Goal: Information Seeking & Learning: Learn about a topic

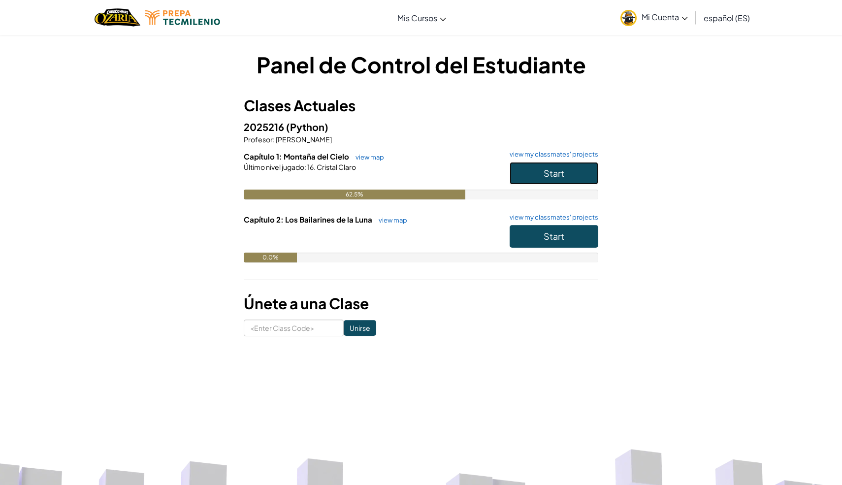
click at [558, 169] on span "Start" at bounding box center [554, 172] width 21 height 11
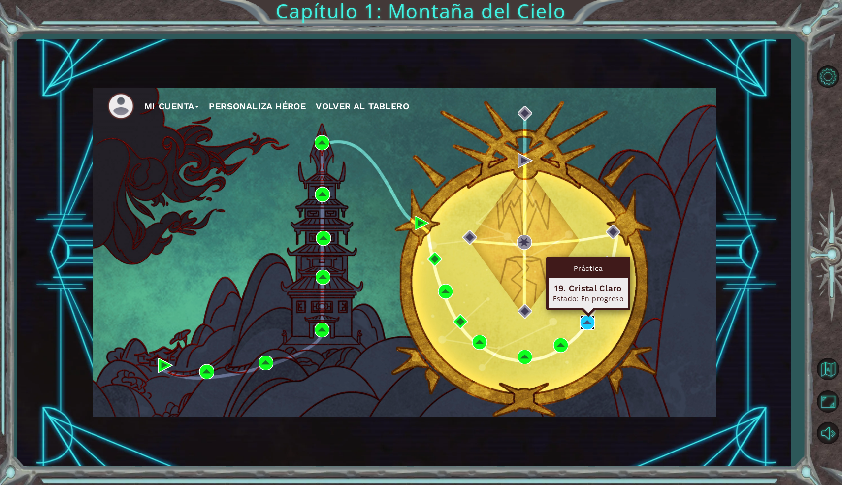
click at [588, 322] on img at bounding box center [587, 322] width 15 height 15
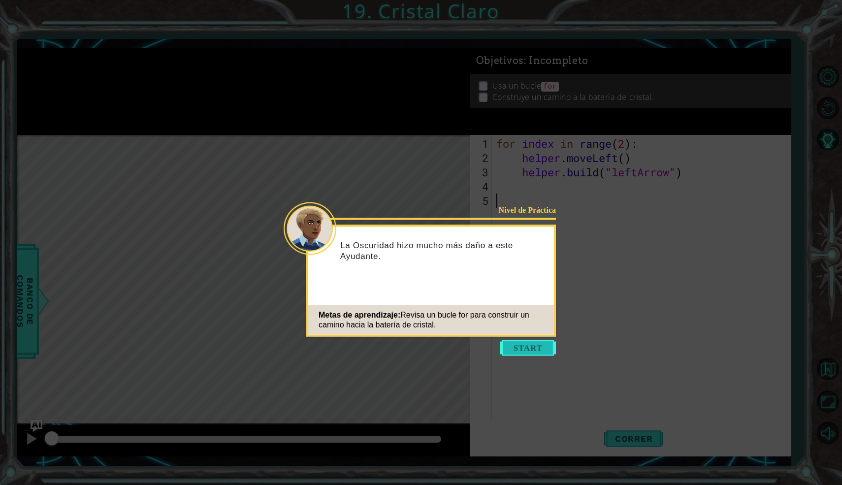
click at [514, 351] on button "Start" at bounding box center [528, 348] width 56 height 16
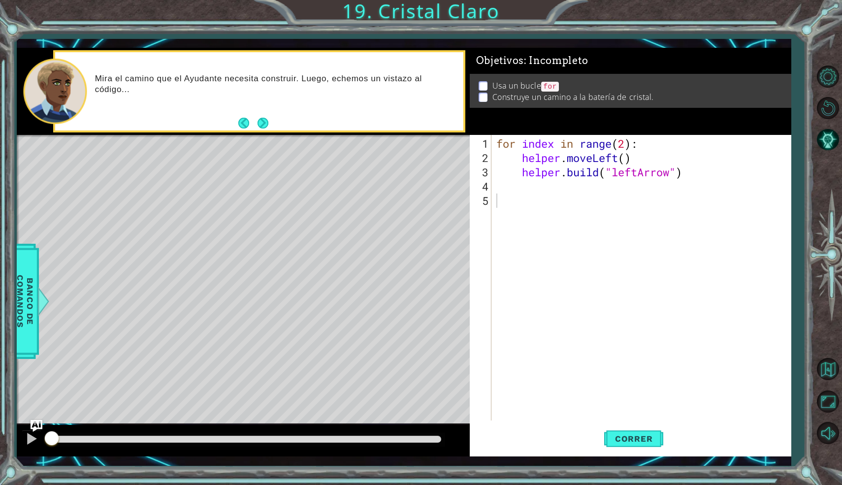
click at [59, 277] on div "Level Map" at bounding box center [244, 280] width 455 height 290
click at [517, 183] on div "for index in range ( 2 ) : helper . moveLeft ( ) helper . build ( "leftArrow" )" at bounding box center [643, 293] width 299 height 314
click at [616, 435] on span "Correr" at bounding box center [634, 439] width 58 height 10
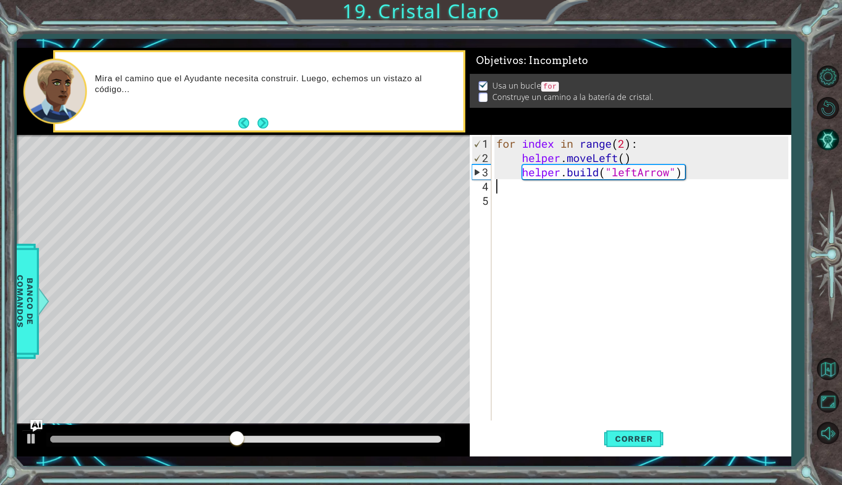
click at [551, 190] on div "for index in range ( 2 ) : helper . moveLeft ( ) helper . build ( "leftArrow" )" at bounding box center [643, 293] width 299 height 314
click at [27, 317] on span "Banco de comandos" at bounding box center [25, 302] width 26 height 102
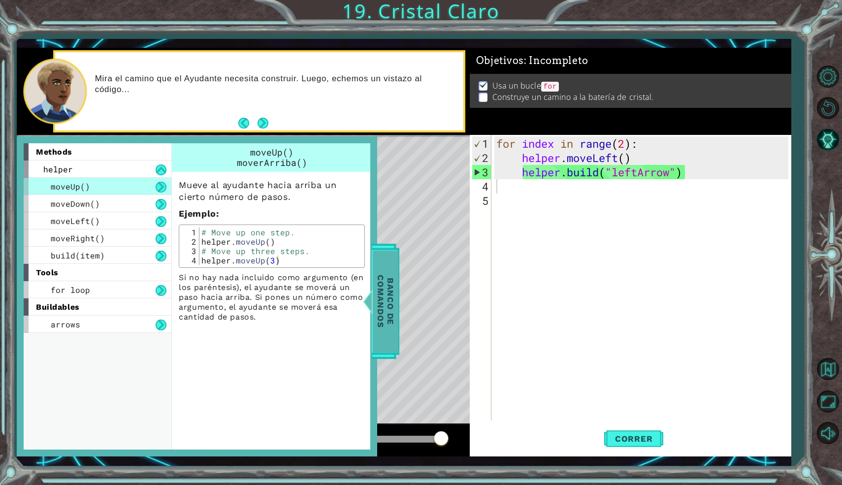
click at [386, 310] on span "Banco de comandos" at bounding box center [386, 302] width 26 height 102
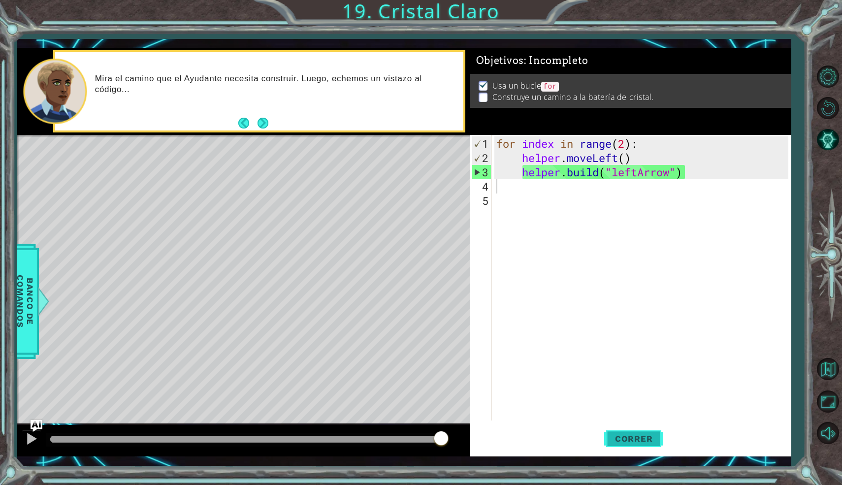
click at [644, 443] on span "Correr" at bounding box center [634, 439] width 58 height 10
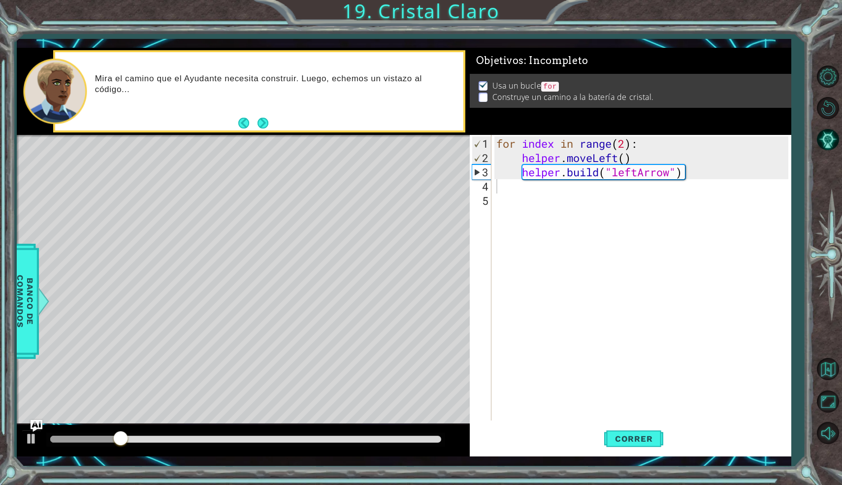
click at [137, 484] on div "1 ההההההההההההההההההההההההההההההההההההההההההההההההההההההההההההההההההההההההההההה…" at bounding box center [421, 242] width 842 height 485
click at [137, 483] on div "1 ההההההההההההההההההההההההההההההההההההההההההההההההההההההההההההההההההההההההההההה…" at bounding box center [421, 242] width 842 height 485
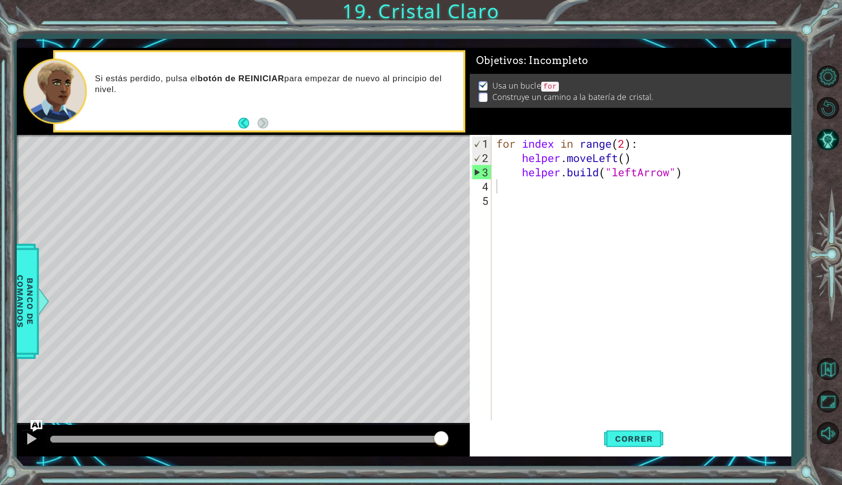
click at [221, 76] on strong "botón de REINICIAR" at bounding box center [240, 78] width 87 height 9
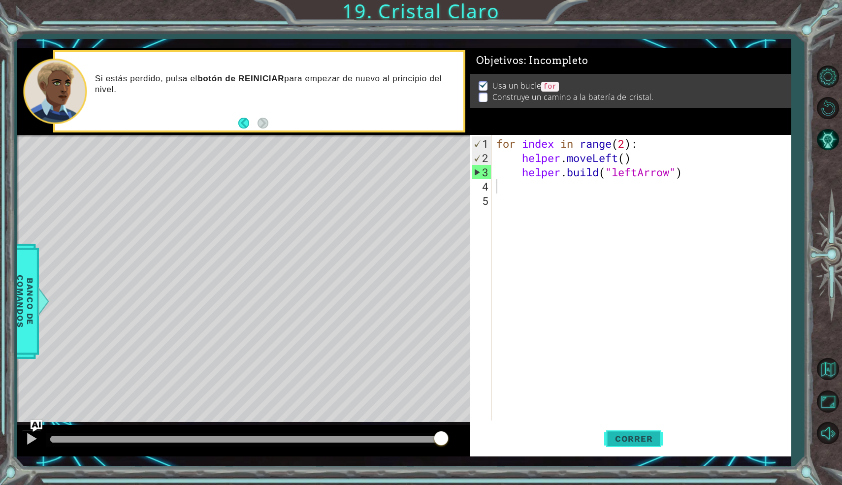
click at [616, 437] on span "Correr" at bounding box center [634, 439] width 58 height 10
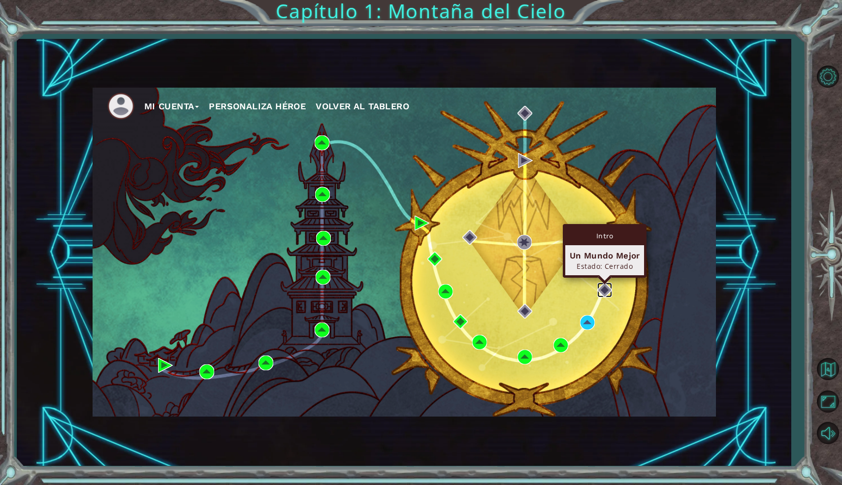
click at [605, 292] on img at bounding box center [604, 290] width 15 height 15
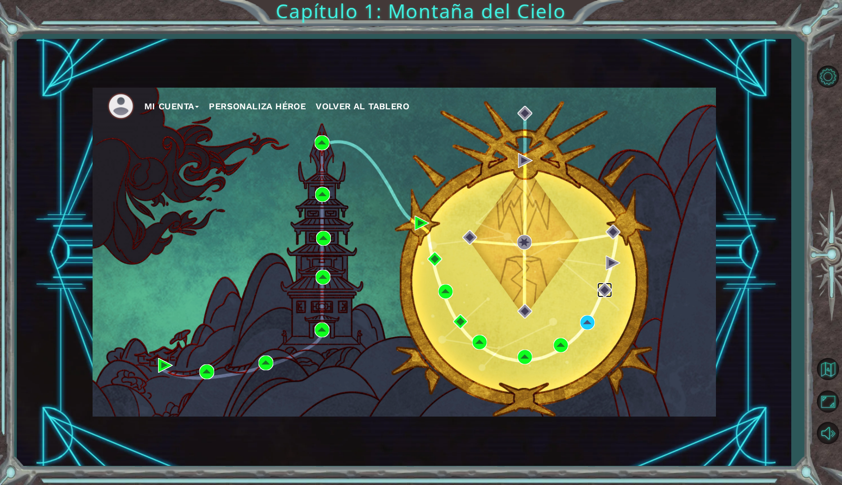
click at [605, 292] on img at bounding box center [604, 290] width 15 height 15
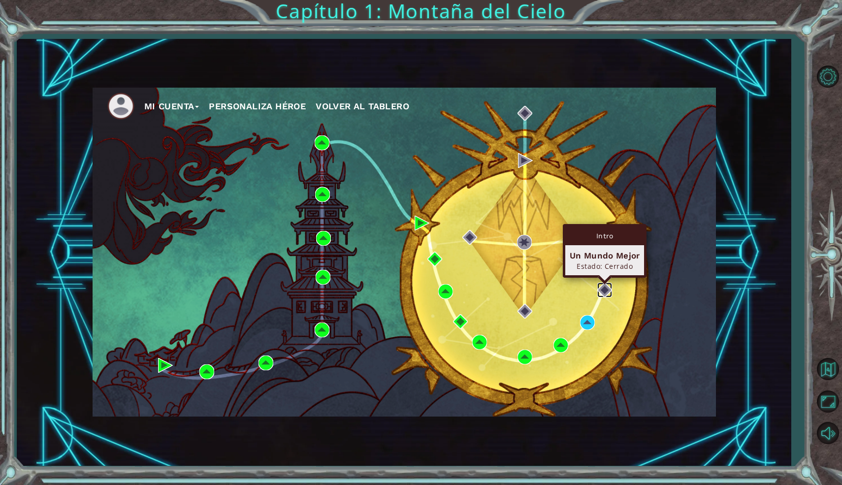
click at [607, 289] on img at bounding box center [604, 290] width 15 height 15
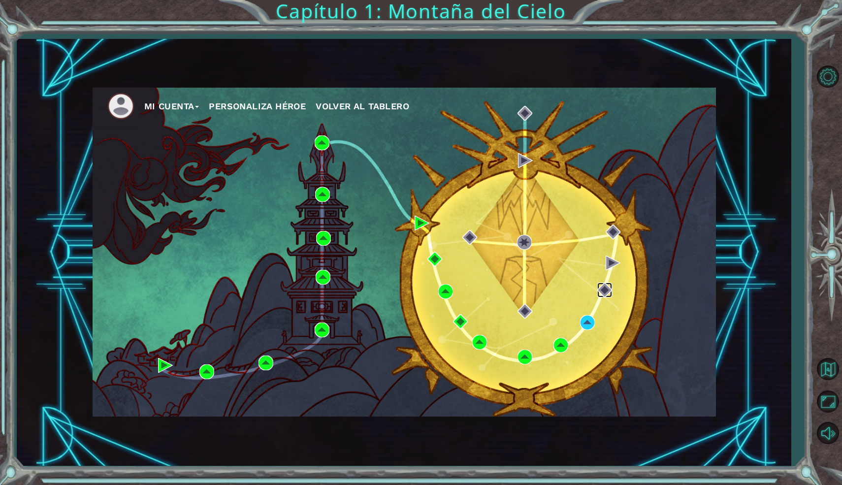
click at [607, 289] on img at bounding box center [604, 290] width 15 height 15
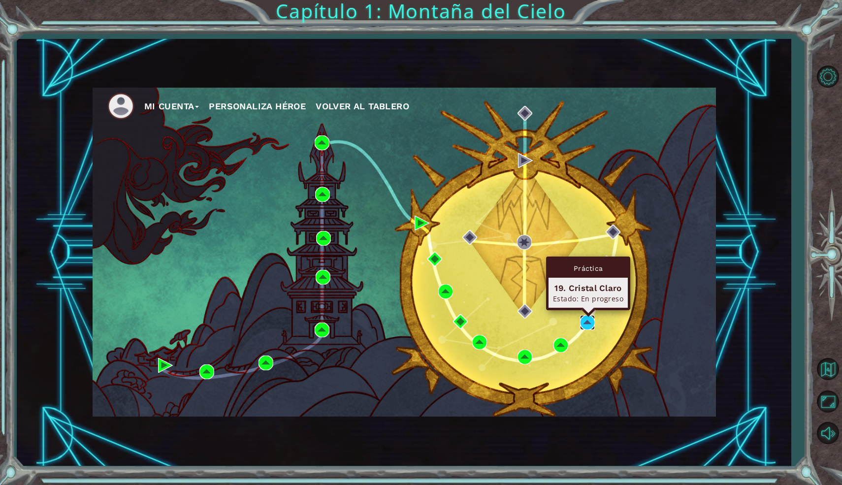
click at [586, 325] on img at bounding box center [587, 322] width 15 height 15
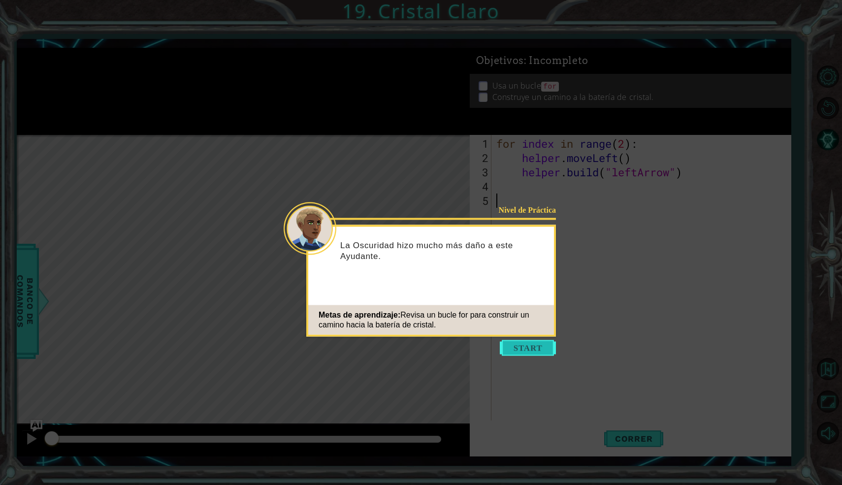
click at [542, 354] on button "Start" at bounding box center [528, 348] width 56 height 16
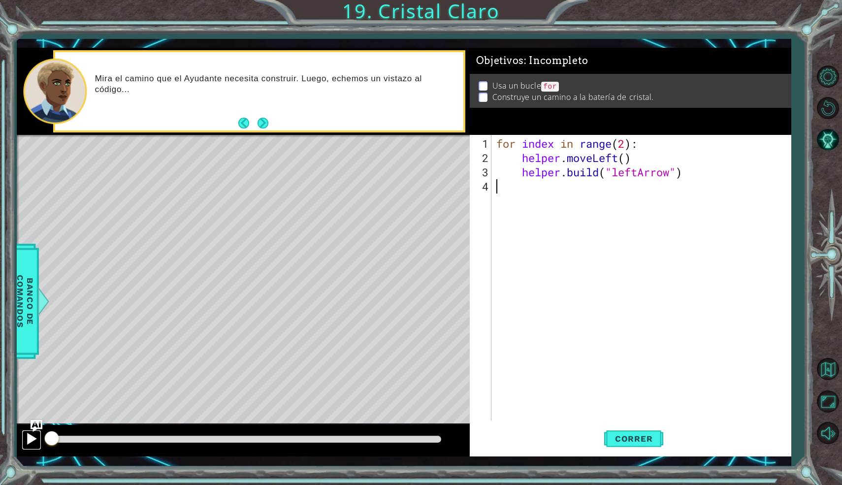
click at [32, 438] on div at bounding box center [31, 438] width 13 height 13
click at [266, 127] on button "Next" at bounding box center [262, 123] width 11 height 11
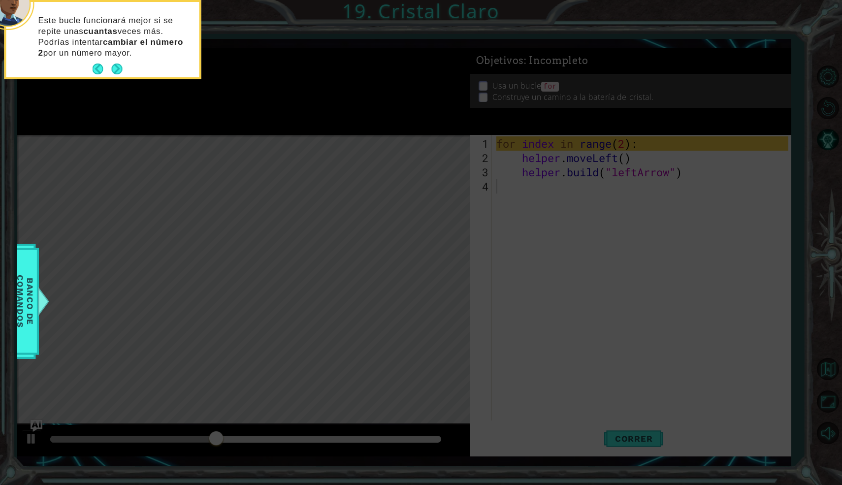
click at [119, 53] on p "Este bucle funcionará mejor si se repite unas cuantas veces más. Podrías intent…" at bounding box center [115, 36] width 154 height 43
click at [120, 64] on button "Next" at bounding box center [117, 69] width 11 height 11
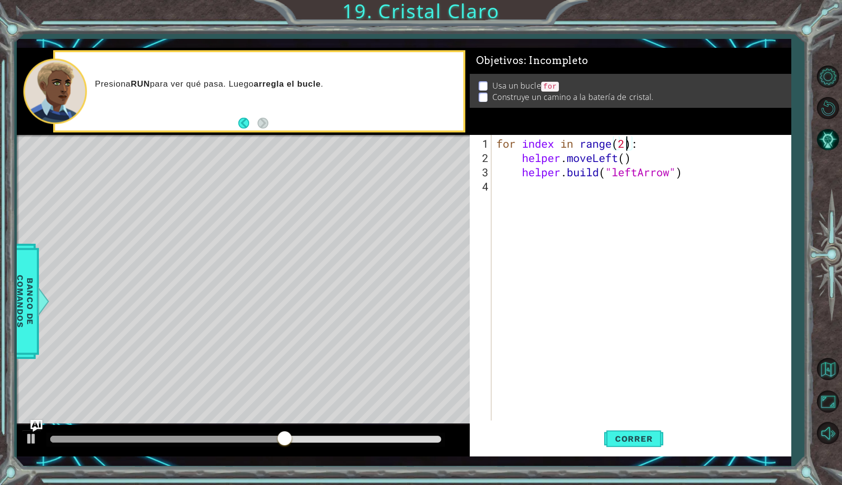
click at [624, 137] on div "for index in range ( 2 ) : helper . moveLeft ( ) helper . build ( "leftArrow" )" at bounding box center [643, 293] width 299 height 314
click at [620, 445] on button "Correr" at bounding box center [633, 438] width 59 height 32
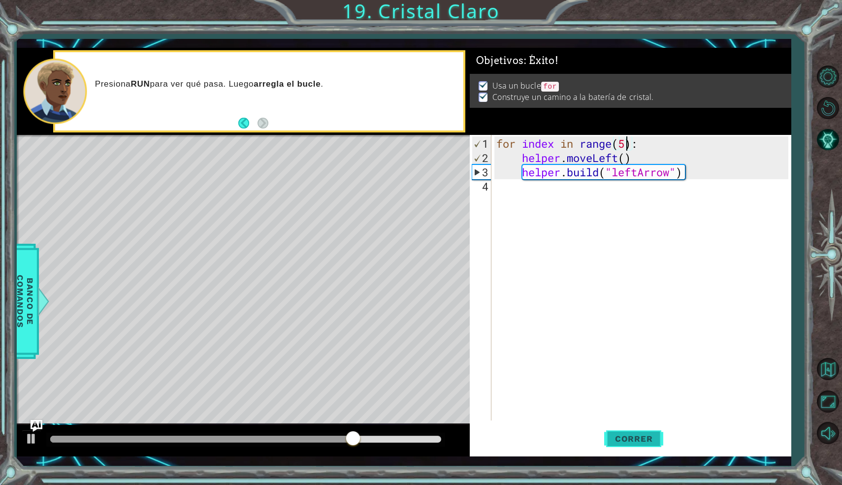
click at [646, 441] on span "Correr" at bounding box center [634, 439] width 58 height 10
type textarea "for index in range(4):"
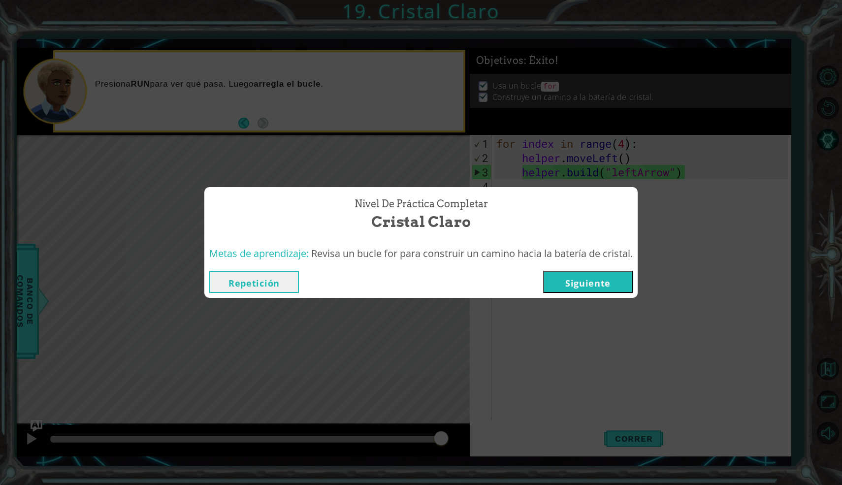
click at [605, 273] on button "Siguiente" at bounding box center [588, 282] width 90 height 22
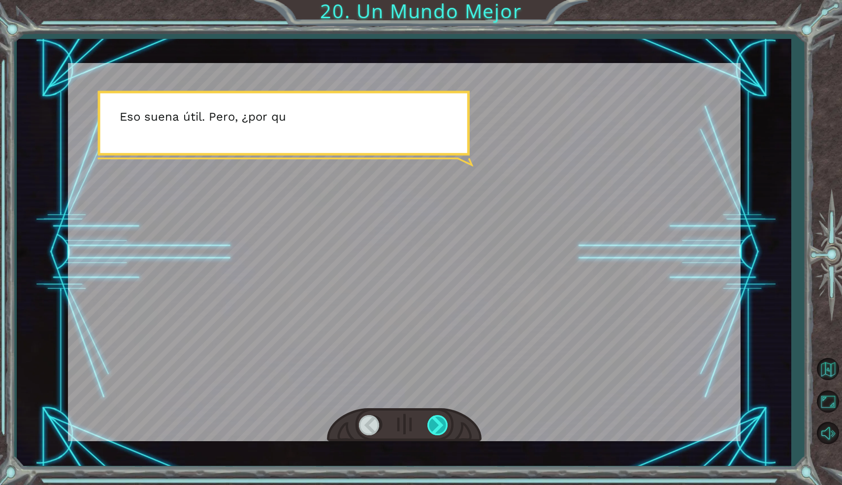
click at [438, 423] on div at bounding box center [438, 425] width 22 height 20
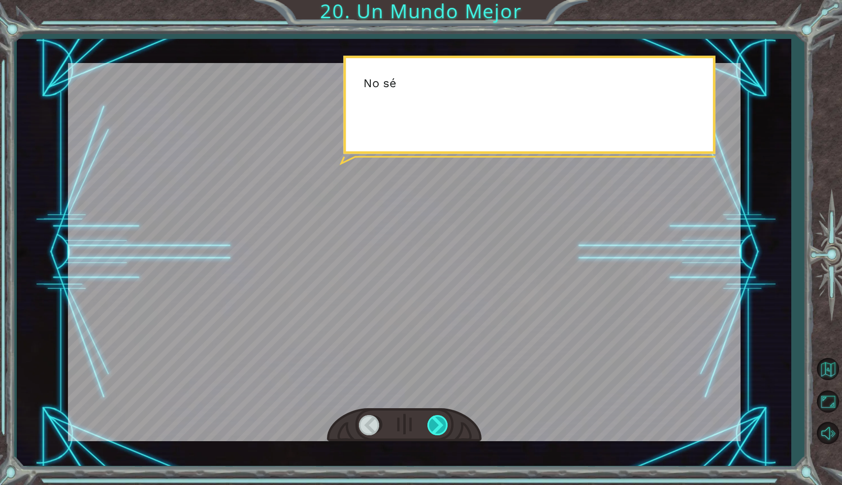
click at [438, 423] on div at bounding box center [438, 425] width 22 height 20
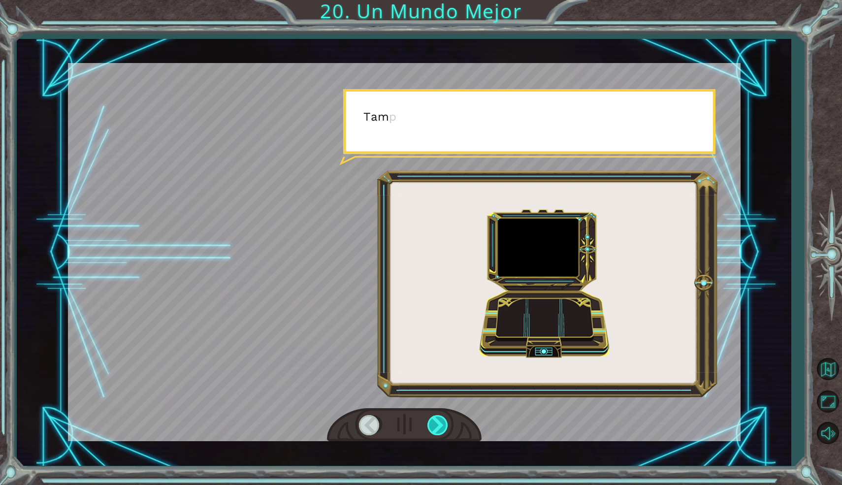
click at [438, 423] on div at bounding box center [438, 425] width 22 height 20
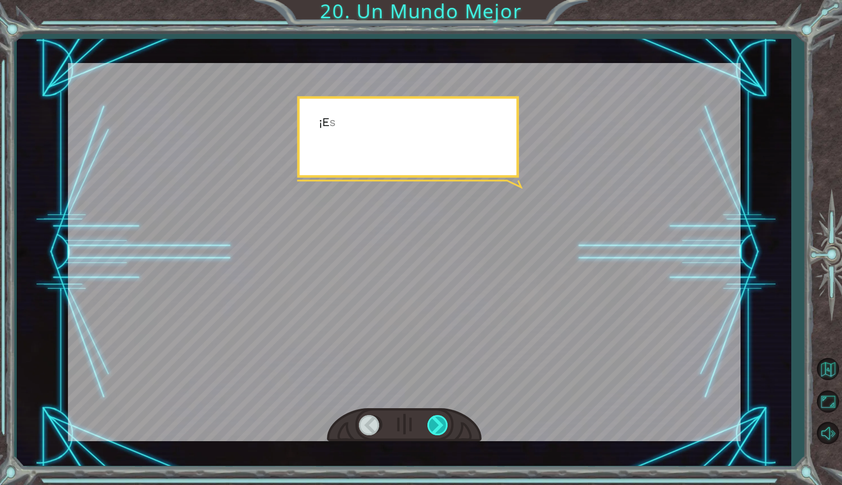
click at [438, 423] on div at bounding box center [438, 425] width 22 height 20
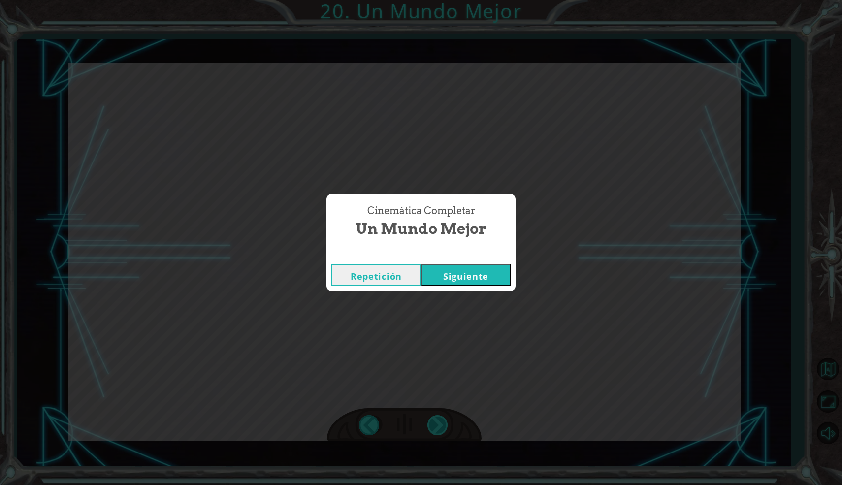
click at [438, 423] on div "Cinemática Completar Un Mundo Mejor Repetición [GEOGRAPHIC_DATA]" at bounding box center [421, 242] width 842 height 485
click at [443, 275] on button "Siguiente" at bounding box center [466, 275] width 90 height 22
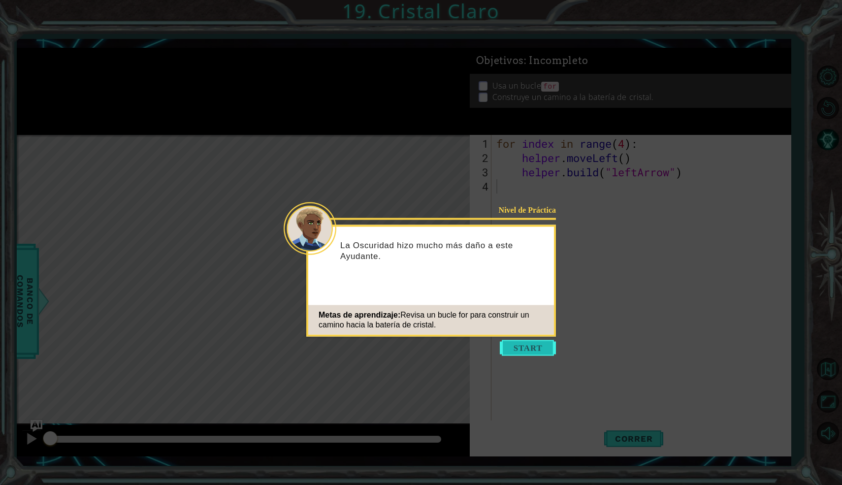
click at [540, 344] on button "Start" at bounding box center [528, 348] width 56 height 16
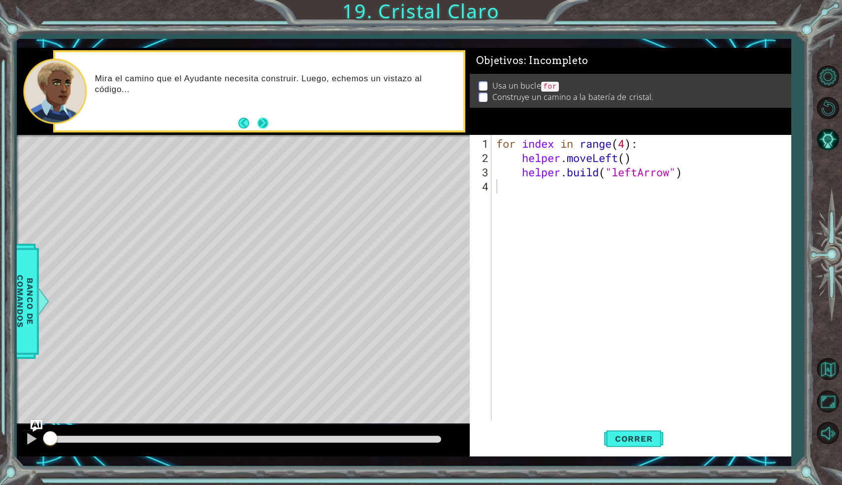
click at [260, 121] on button "Next" at bounding box center [262, 123] width 11 height 11
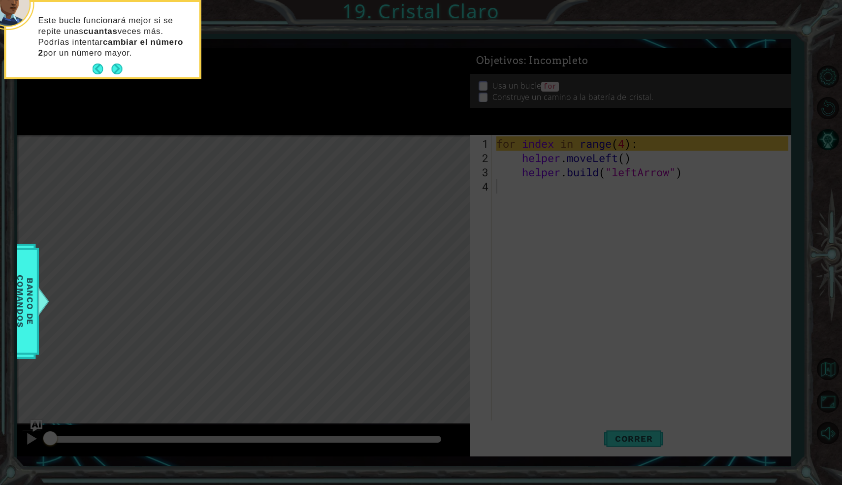
click at [126, 58] on div "Este bucle funcionará mejor si se repite unas cuantas veces más. Podrías intent…" at bounding box center [102, 41] width 193 height 71
click at [122, 71] on div "Este bucle funcionará mejor si se repite unas cuantas veces más. Podrías intent…" at bounding box center [102, 41] width 193 height 71
click at [121, 71] on button "Next" at bounding box center [117, 69] width 11 height 11
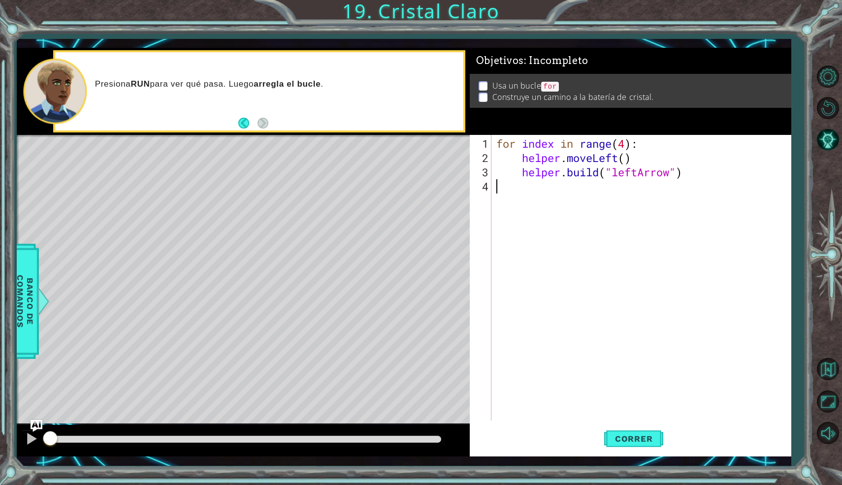
type textarea "h"
type textarea "r"
click at [645, 435] on span "Correr" at bounding box center [634, 439] width 58 height 10
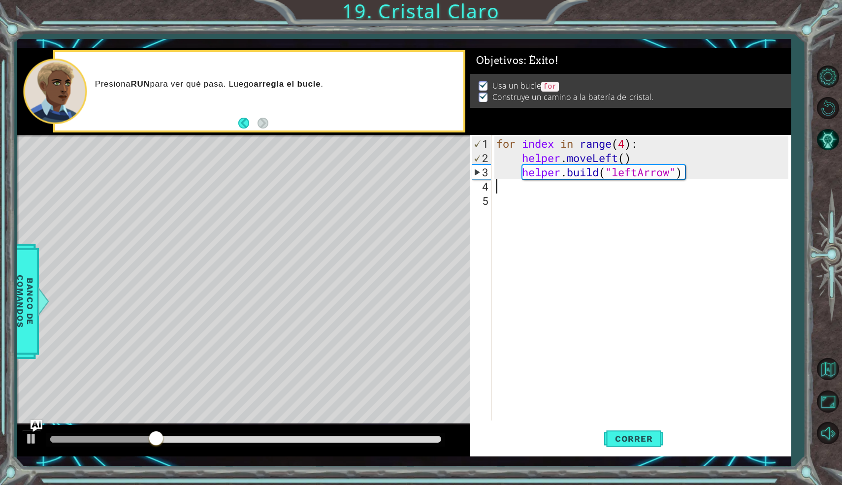
click at [550, 179] on div "for index in range ( 4 ) : helper . moveLeft ( ) helper . build ( "leftArrow" )" at bounding box center [643, 293] width 299 height 314
click at [552, 199] on div "for index in range ( 4 ) : helper . moveLeft ( ) helper . build ( "leftArrow" )" at bounding box center [643, 293] width 299 height 314
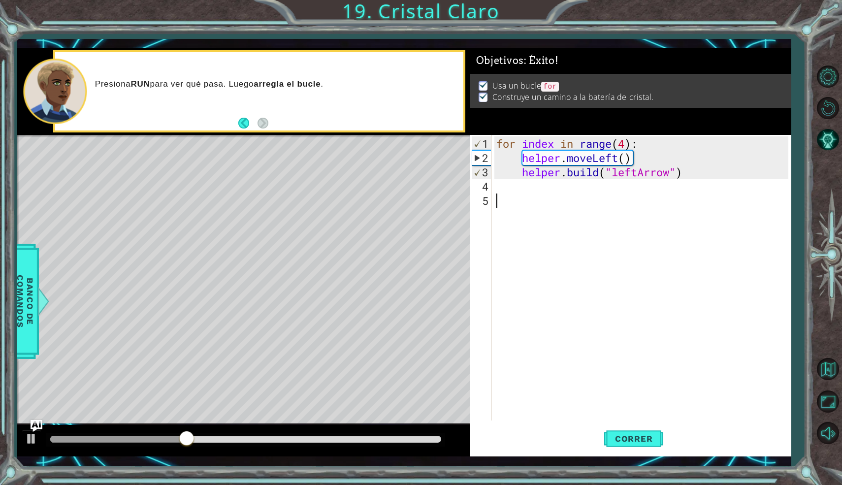
click at [549, 188] on div "for index in range ( 4 ) : helper . moveLeft ( ) helper . build ( "leftArrow" )" at bounding box center [643, 293] width 299 height 314
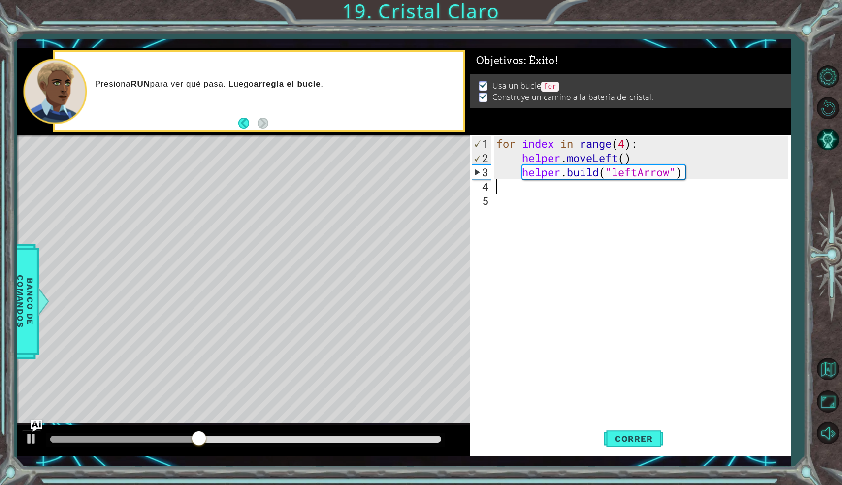
type textarea ";"
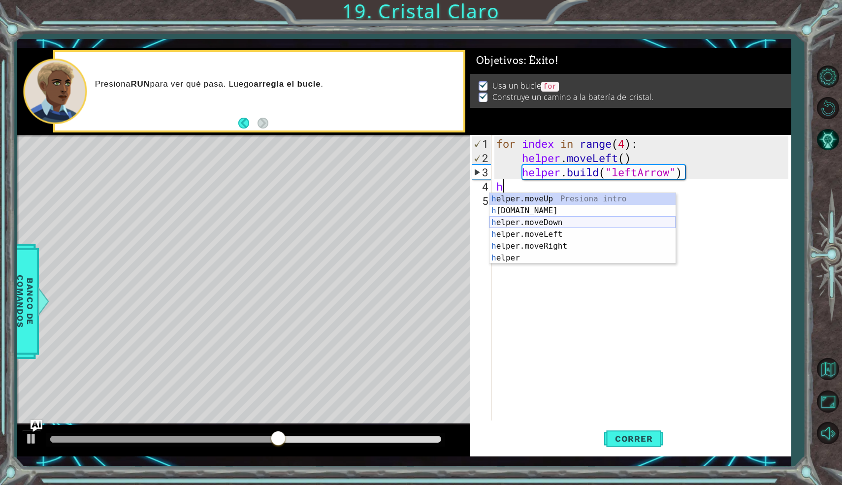
click at [538, 225] on div "h elper.moveUp Presiona intro h [DOMAIN_NAME] Presiona intro h elper.moveDown P…" at bounding box center [582, 240] width 186 height 95
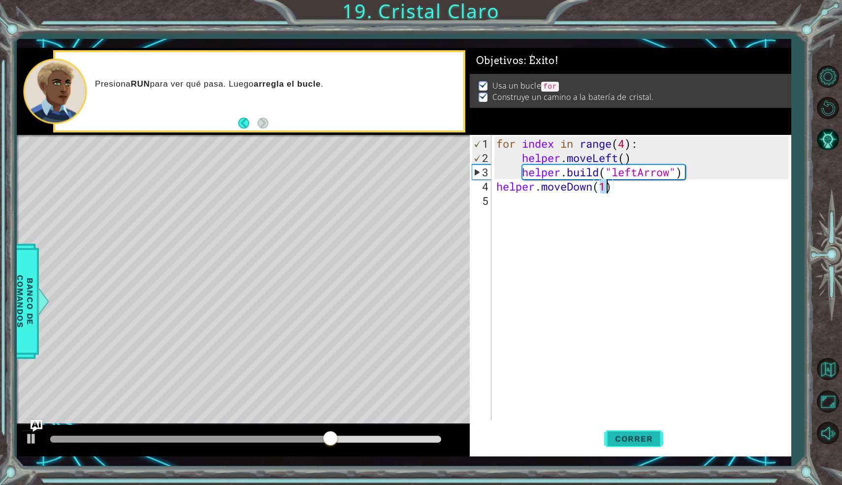
type textarea "helper.moveDown(1)"
click at [653, 445] on button "Correr" at bounding box center [633, 438] width 59 height 32
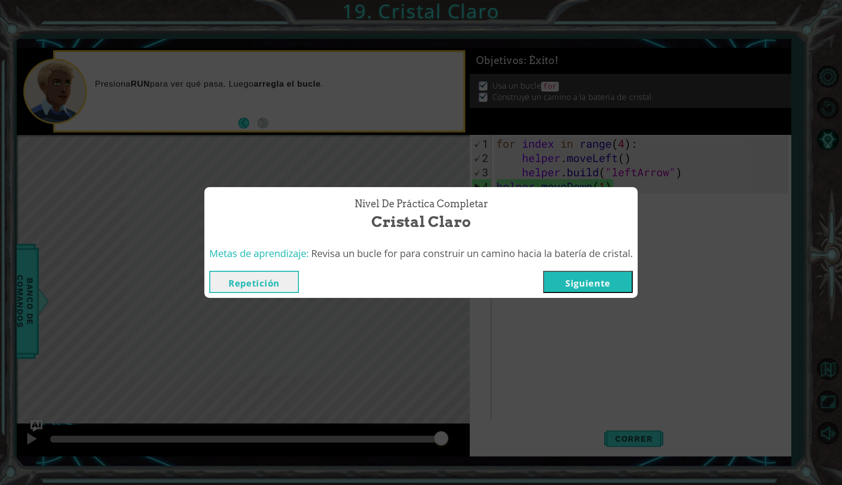
click at [582, 279] on button "Siguiente" at bounding box center [588, 282] width 90 height 22
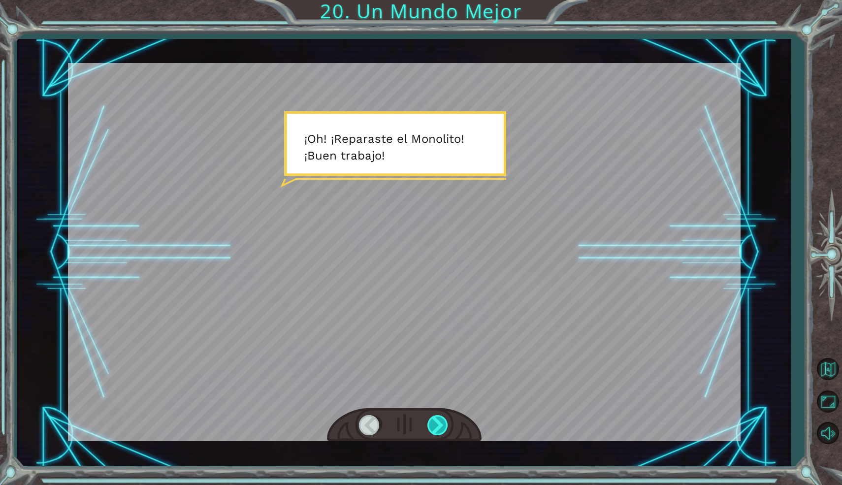
click at [435, 421] on div at bounding box center [438, 425] width 22 height 20
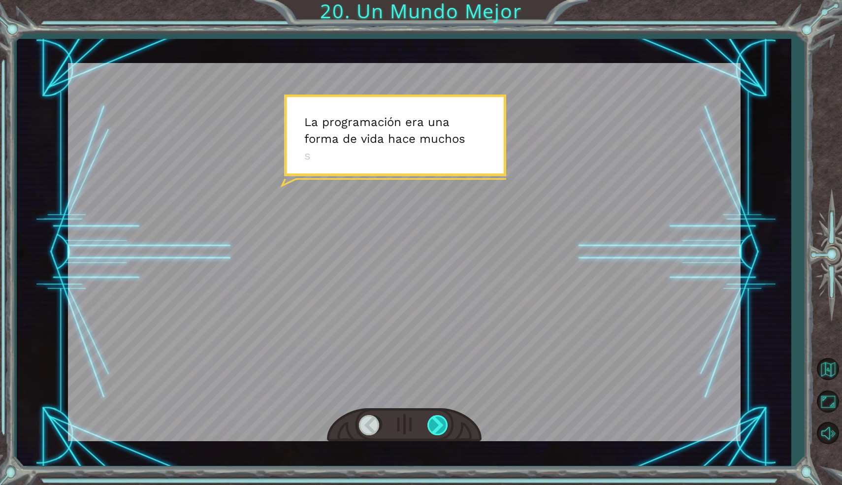
click at [431, 418] on div at bounding box center [438, 425] width 22 height 20
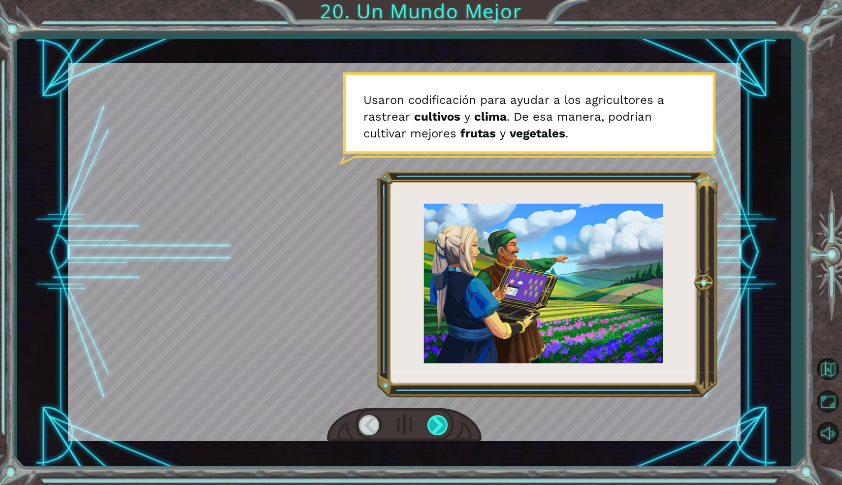
click at [439, 421] on div at bounding box center [438, 425] width 22 height 20
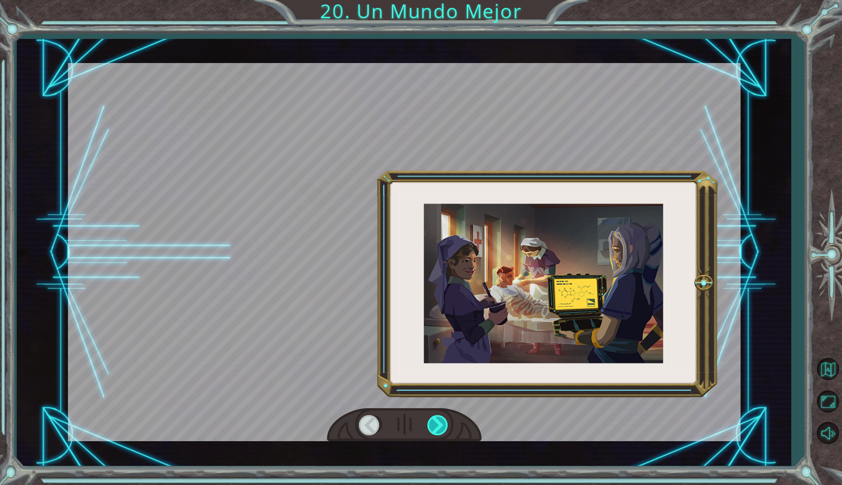
click at [439, 421] on div at bounding box center [438, 425] width 22 height 20
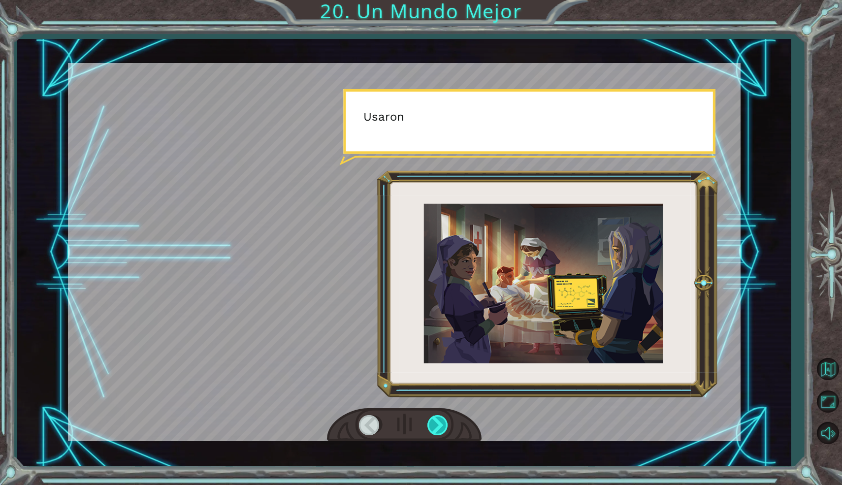
click at [439, 421] on div at bounding box center [438, 425] width 22 height 20
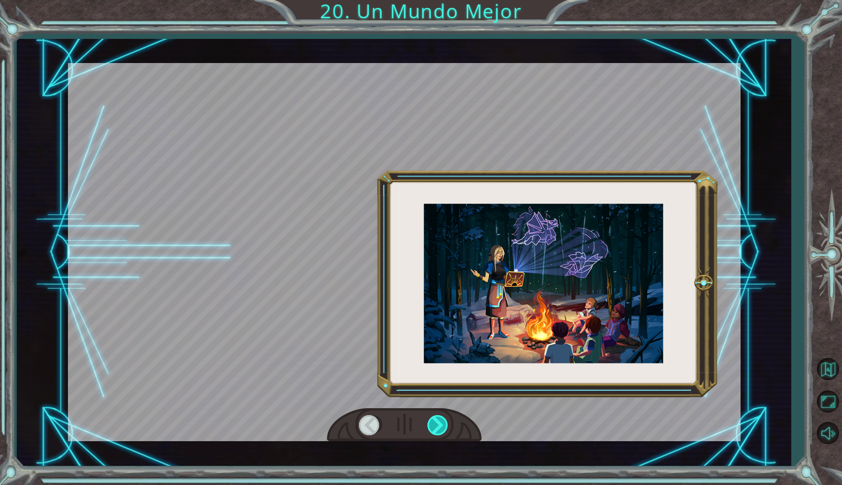
click at [439, 421] on div at bounding box center [438, 425] width 22 height 20
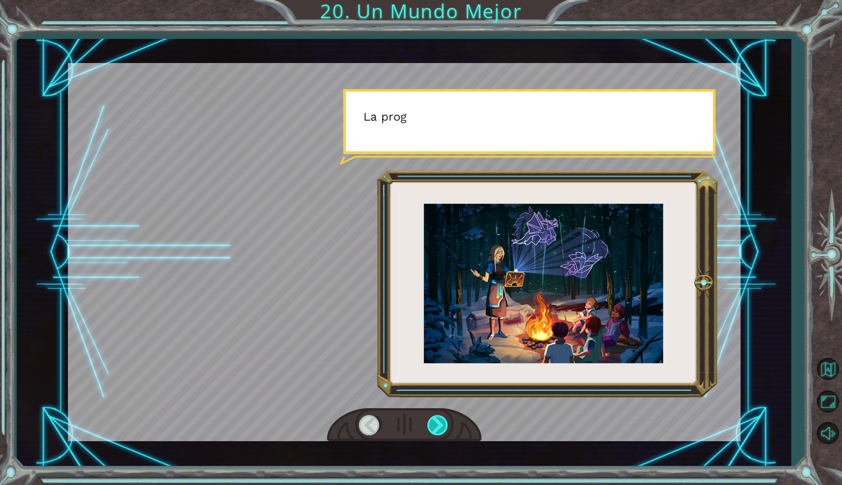
click at [439, 421] on div at bounding box center [438, 425] width 22 height 20
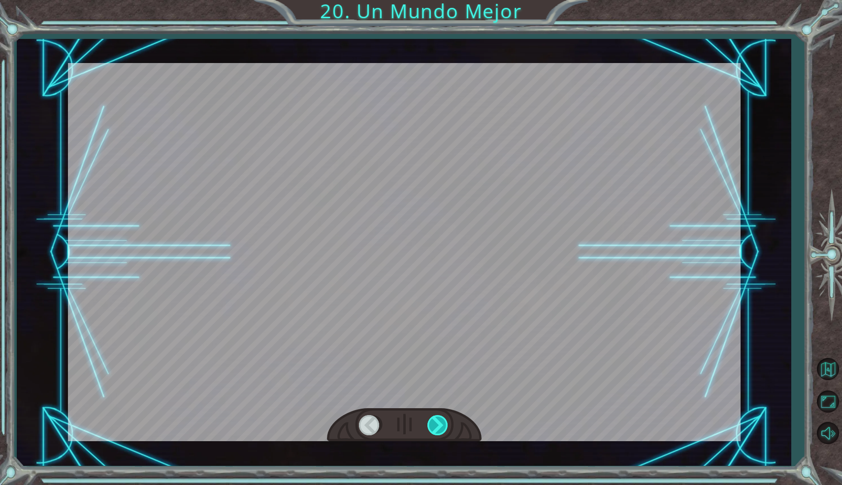
click at [439, 421] on div at bounding box center [438, 425] width 22 height 20
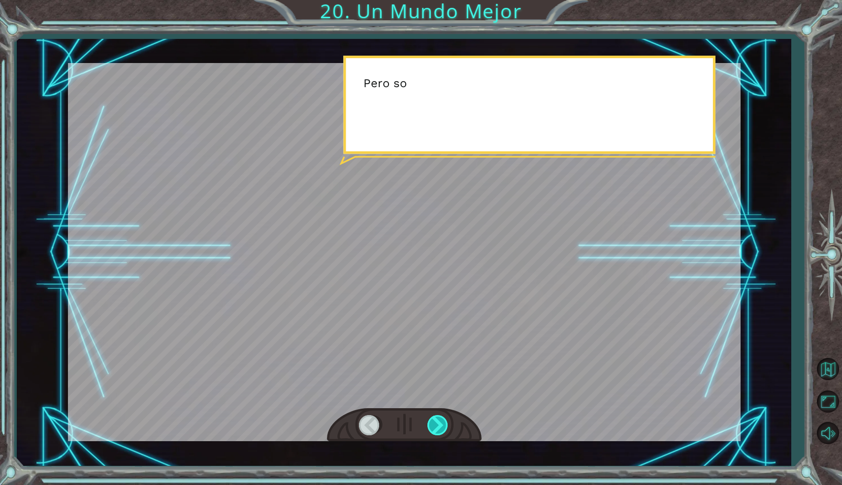
click at [439, 421] on div at bounding box center [438, 425] width 22 height 20
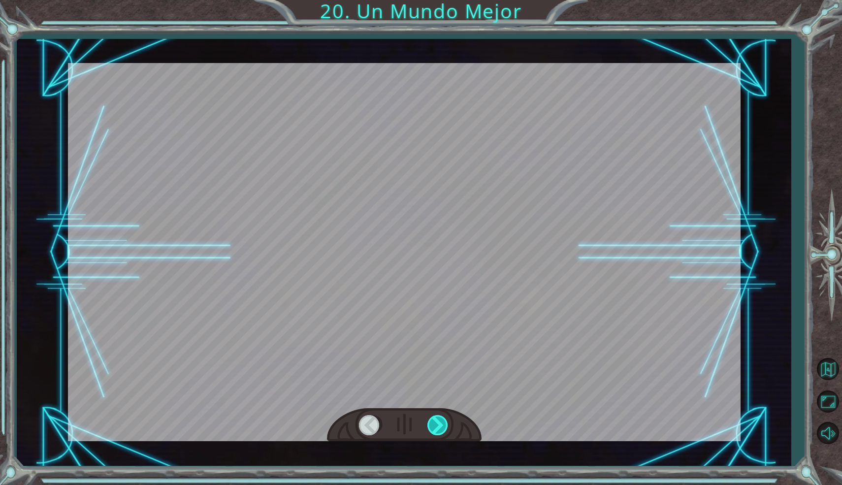
click at [439, 421] on div at bounding box center [438, 425] width 22 height 20
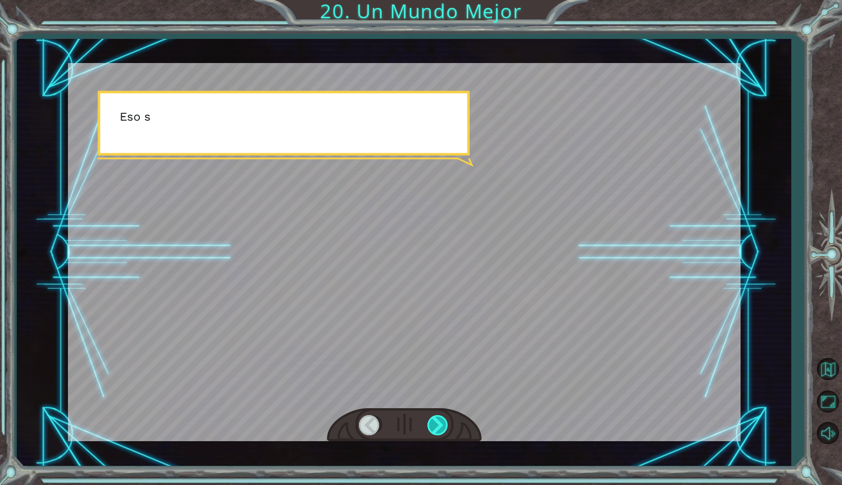
click at [439, 421] on div at bounding box center [438, 425] width 22 height 20
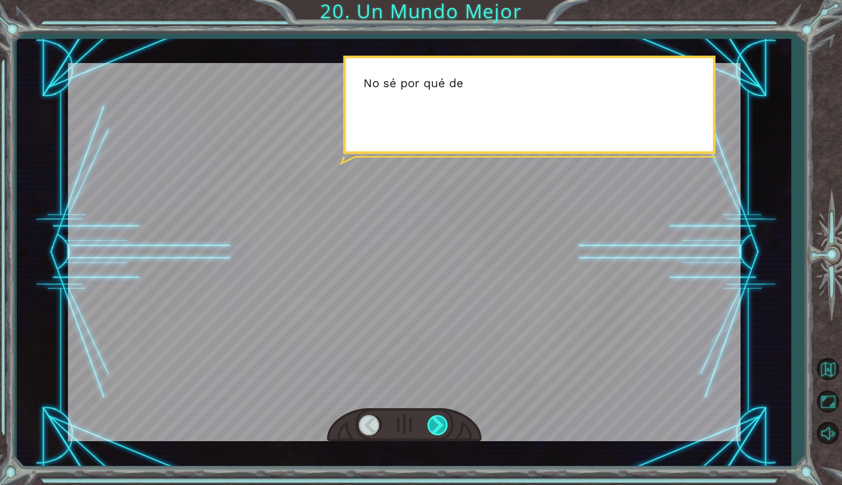
click at [439, 421] on div at bounding box center [438, 425] width 22 height 20
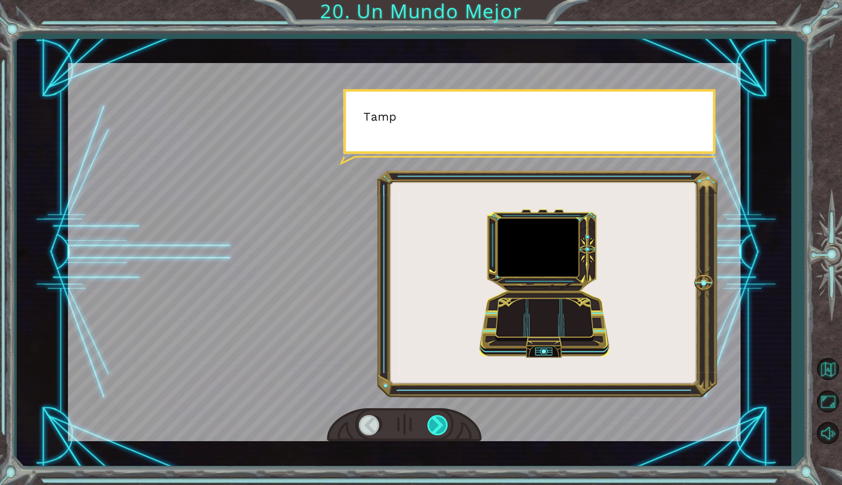
click at [439, 421] on div at bounding box center [438, 425] width 22 height 20
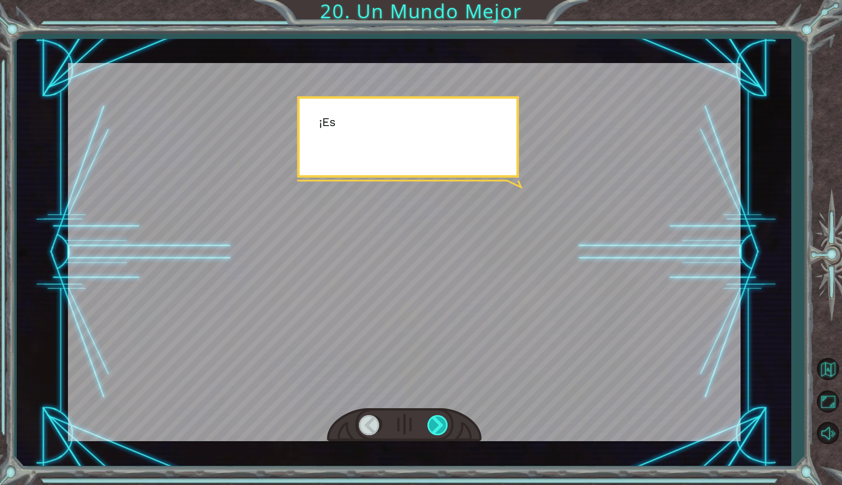
click at [439, 421] on div at bounding box center [438, 425] width 22 height 20
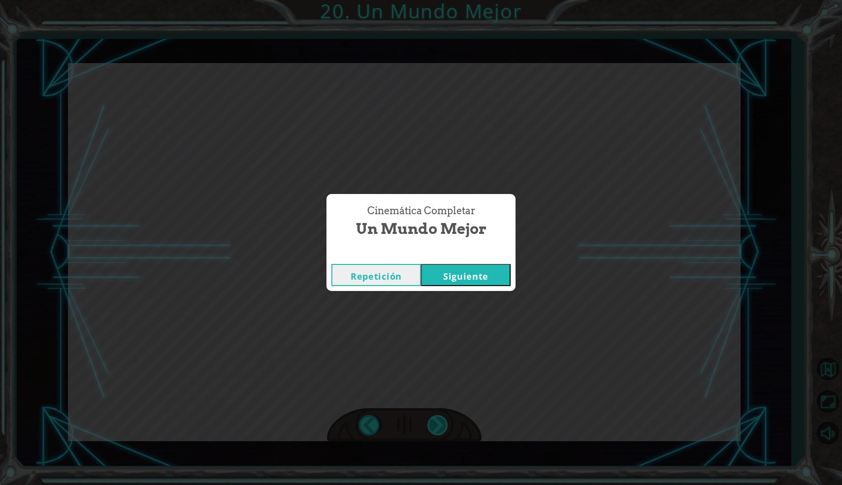
click at [439, 0] on div "¡ O h ! ¡ R e p a r a s t e e l M o n o l i t o ! ¡ B u e n t r a b a j o ! Y t…" at bounding box center [421, 0] width 842 height 0
click at [439, 421] on div "Cinemática Completar Un Mundo Mejor Repetición [GEOGRAPHIC_DATA]" at bounding box center [421, 242] width 842 height 485
click at [438, 275] on button "Siguiente" at bounding box center [466, 275] width 90 height 22
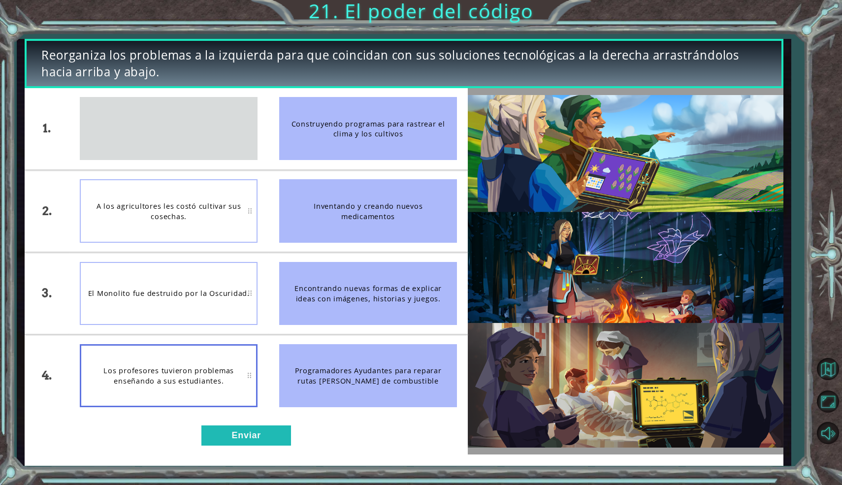
drag, startPoint x: 210, startPoint y: 131, endPoint x: 194, endPoint y: 395, distance: 264.9
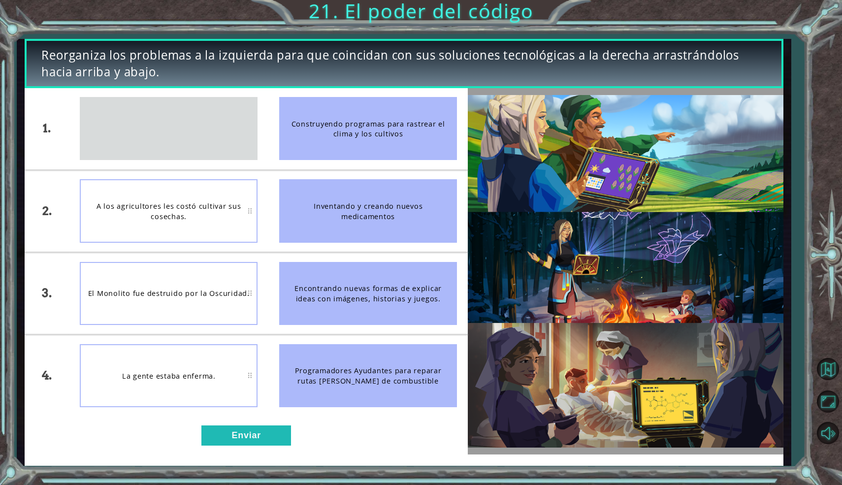
drag, startPoint x: 205, startPoint y: 137, endPoint x: 200, endPoint y: 155, distance: 18.7
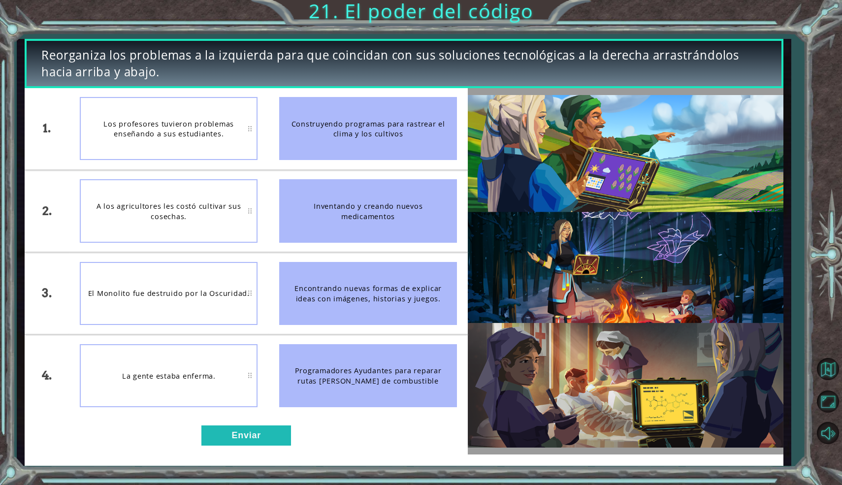
drag, startPoint x: 344, startPoint y: 114, endPoint x: 356, endPoint y: 164, distance: 51.7
click at [356, 165] on li "Construyendo programas para rastrear el clima y los cultivos" at bounding box center [367, 128] width 199 height 81
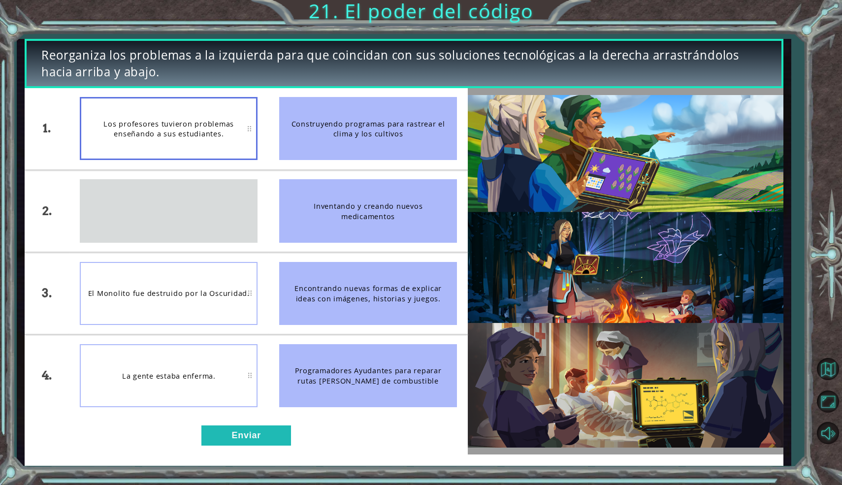
drag, startPoint x: 193, startPoint y: 214, endPoint x: 166, endPoint y: 237, distance: 34.6
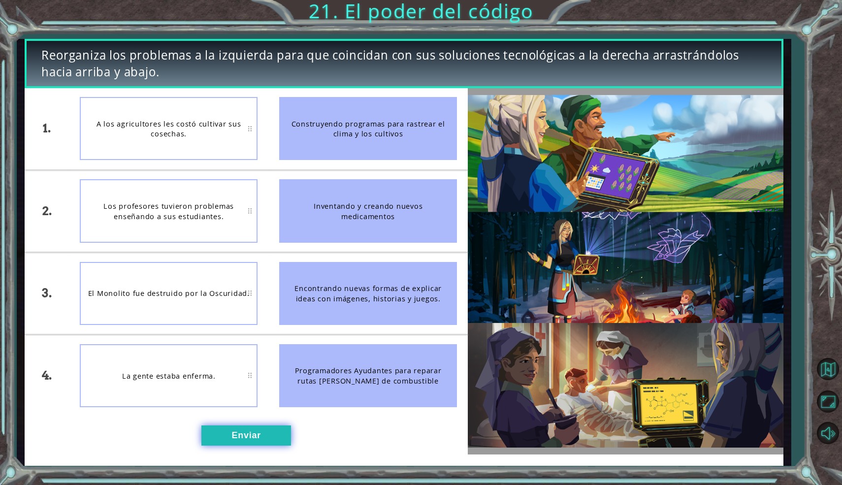
click at [228, 431] on button "Enviar" at bounding box center [246, 435] width 90 height 20
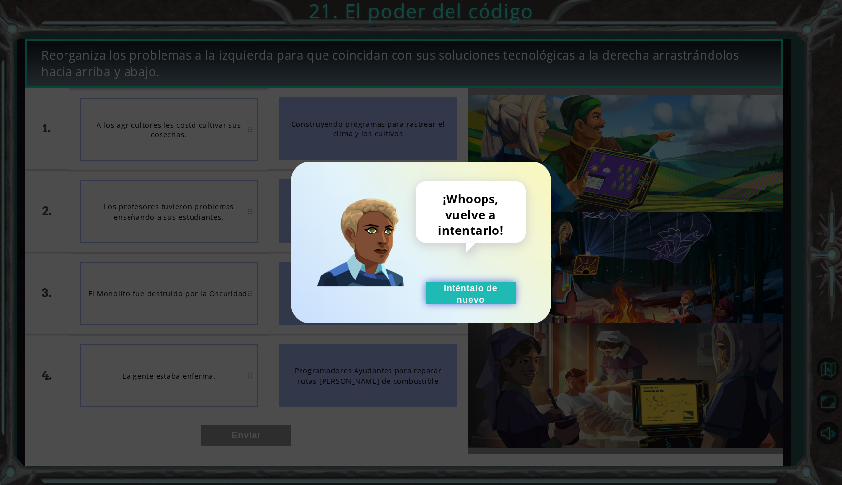
click at [446, 287] on button "Inténtalo de nuevo" at bounding box center [471, 293] width 90 height 22
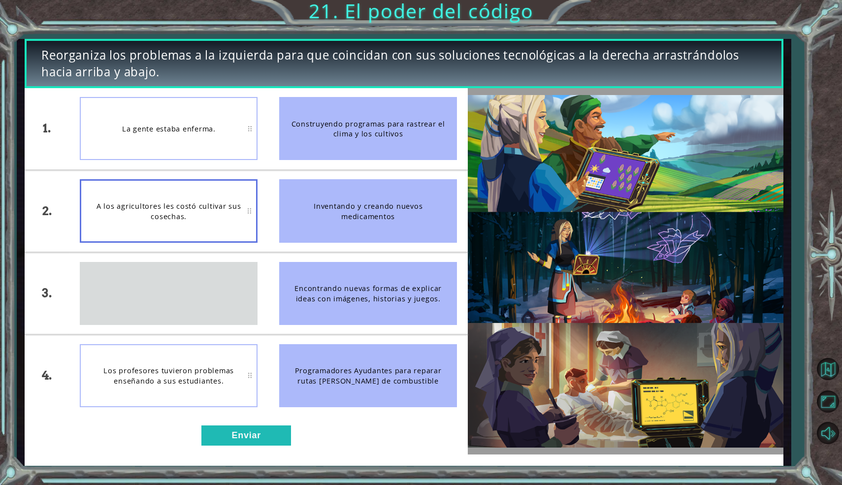
drag, startPoint x: 222, startPoint y: 301, endPoint x: 216, endPoint y: 278, distance: 23.9
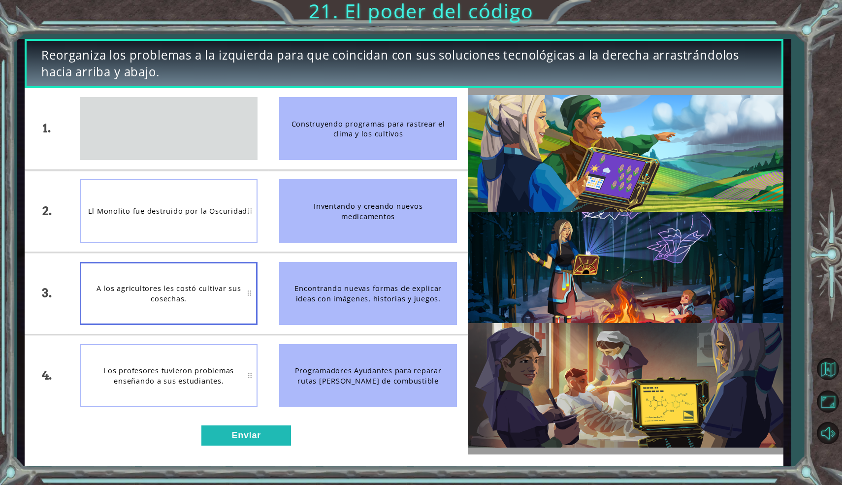
drag, startPoint x: 213, startPoint y: 145, endPoint x: 196, endPoint y: 332, distance: 188.4
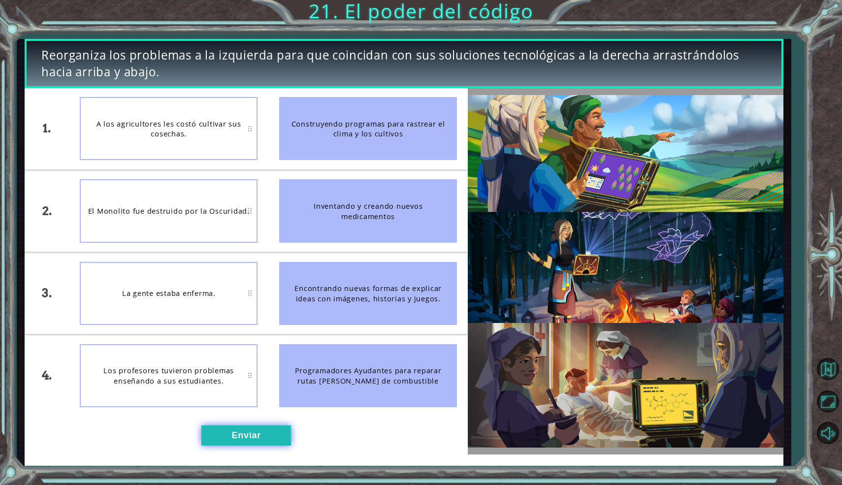
click at [235, 441] on button "Enviar" at bounding box center [246, 435] width 90 height 20
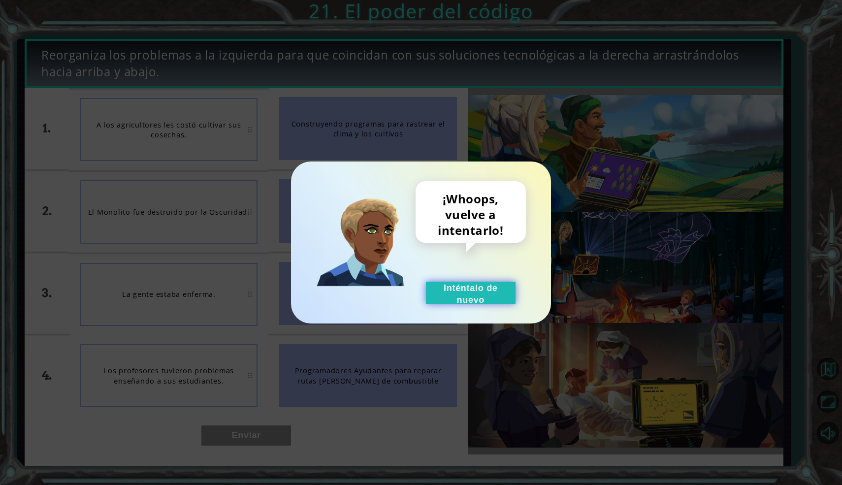
click at [460, 287] on button "Inténtalo de nuevo" at bounding box center [471, 293] width 90 height 22
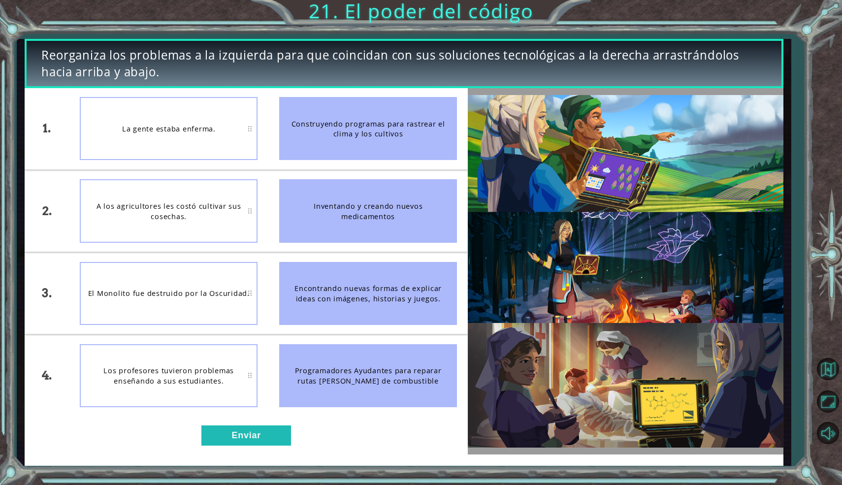
click at [333, 375] on div "Programadores Ayudantes para reparar rutas [PERSON_NAME] de combustible" at bounding box center [368, 375] width 178 height 63
drag, startPoint x: 333, startPoint y: 375, endPoint x: 226, endPoint y: 392, distance: 107.7
click at [232, 393] on div "1. 2. 3. 4. La gente estaba enferma. A los agricultores les costó cultivar sus …" at bounding box center [246, 252] width 443 height 328
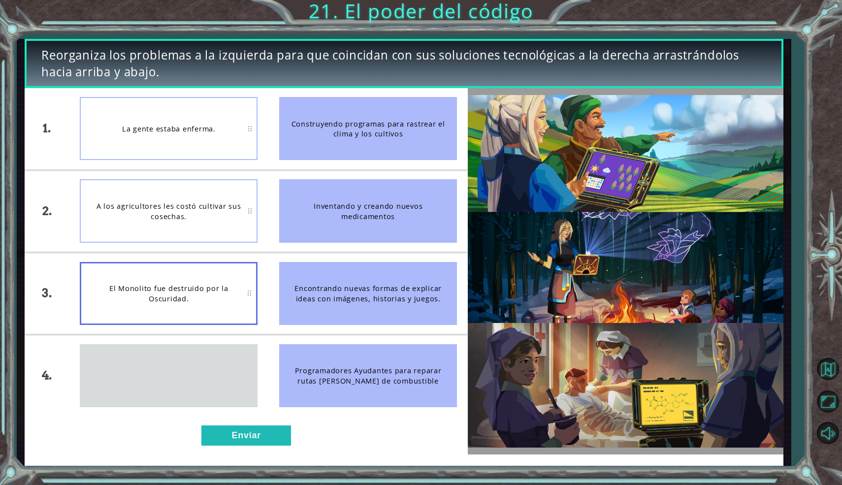
drag, startPoint x: 226, startPoint y: 392, endPoint x: 225, endPoint y: 371, distance: 21.2
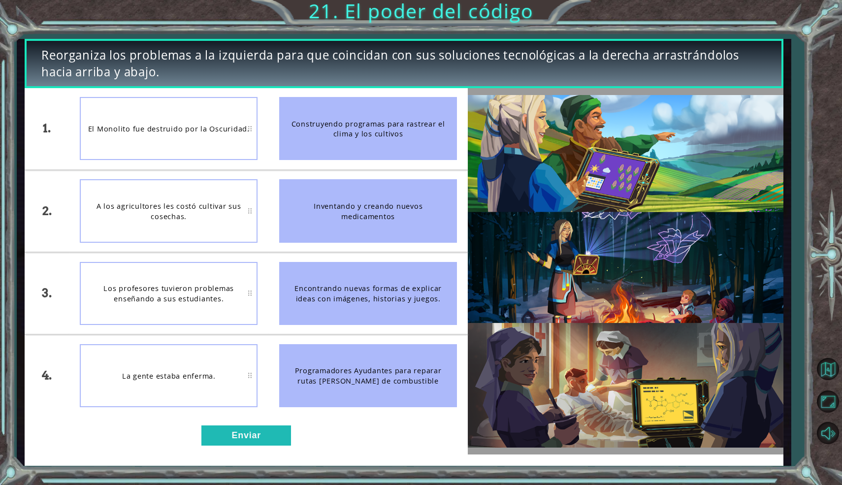
drag, startPoint x: 173, startPoint y: 120, endPoint x: 161, endPoint y: 407, distance: 286.8
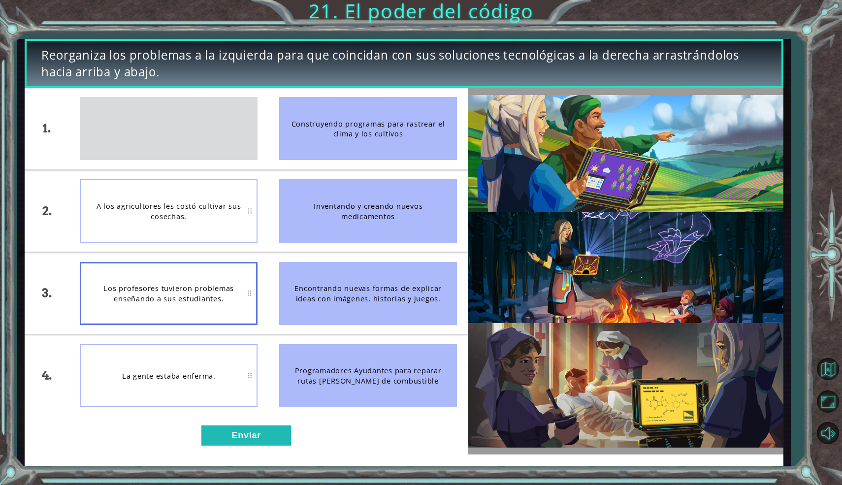
drag, startPoint x: 147, startPoint y: 136, endPoint x: 155, endPoint y: 283, distance: 146.9
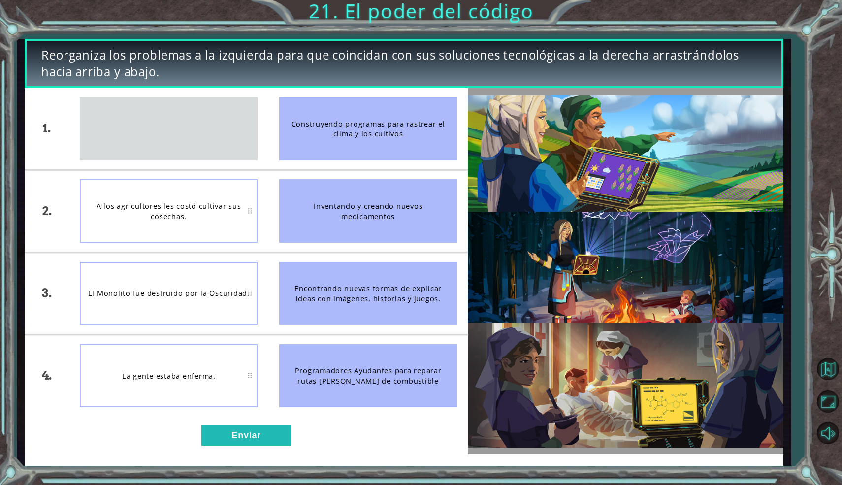
drag, startPoint x: 129, startPoint y: 137, endPoint x: 129, endPoint y: 142, distance: 5.4
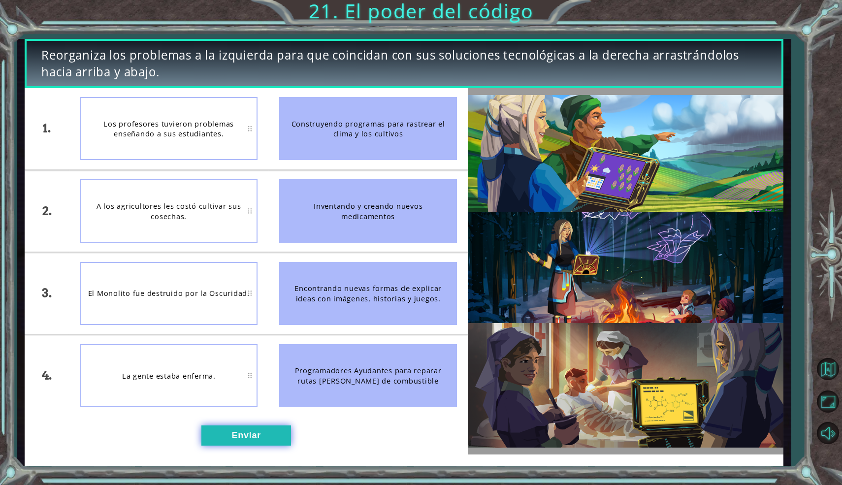
click at [224, 432] on button "Enviar" at bounding box center [246, 435] width 90 height 20
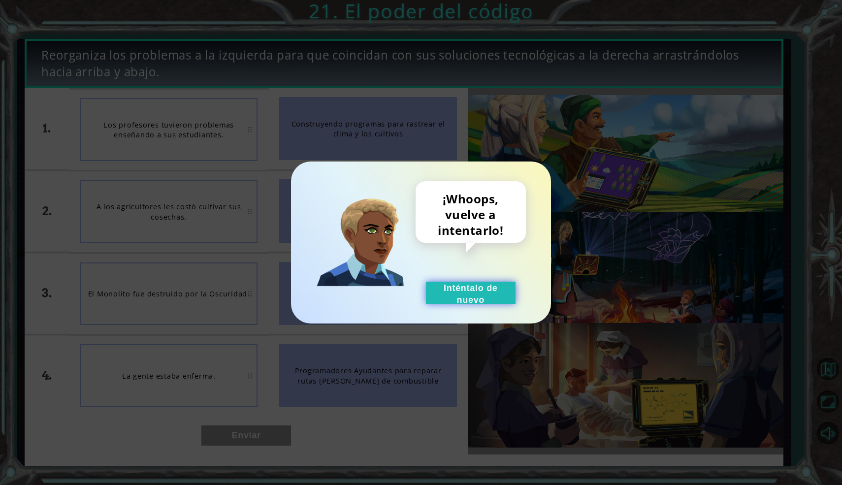
click at [470, 289] on button "Inténtalo de nuevo" at bounding box center [471, 293] width 90 height 22
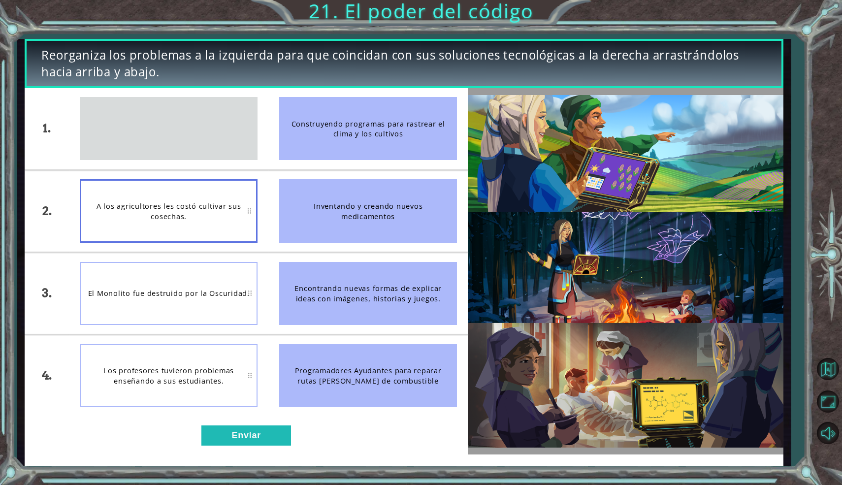
drag, startPoint x: 152, startPoint y: 123, endPoint x: 152, endPoint y: 235, distance: 112.3
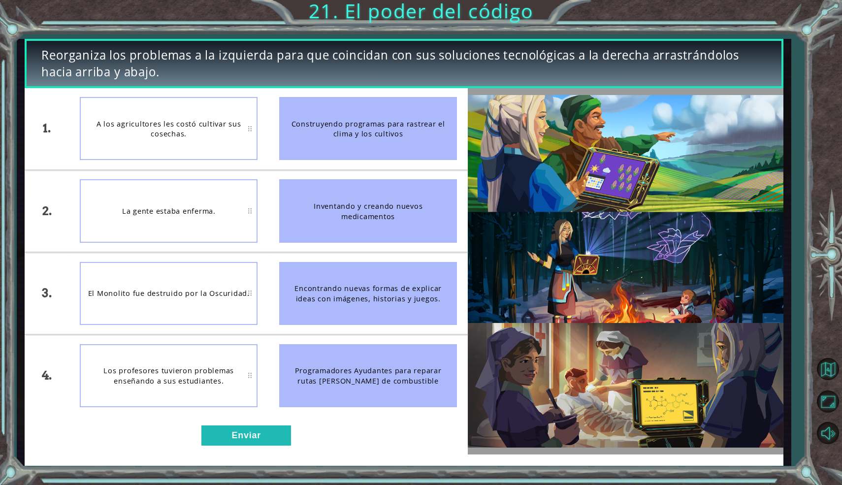
click at [230, 418] on div "1. 2. 3. 4. A los agricultores les costó cultivar sus cosechas. La gente estaba…" at bounding box center [246, 271] width 443 height 367
click at [235, 434] on button "Enviar" at bounding box center [246, 435] width 90 height 20
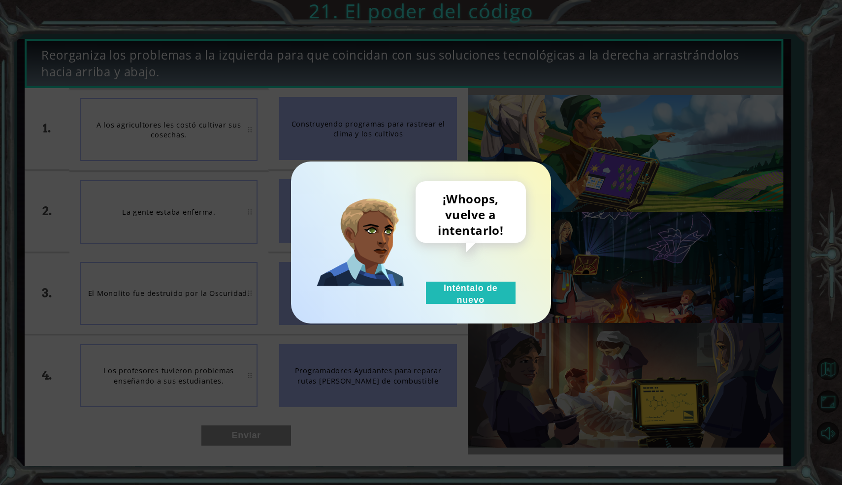
click at [518, 303] on div "¡Whoops, vuelve a intentarlo! Inténtalo de nuevo" at bounding box center [471, 242] width 110 height 123
click at [497, 302] on button "Inténtalo de nuevo" at bounding box center [471, 293] width 90 height 22
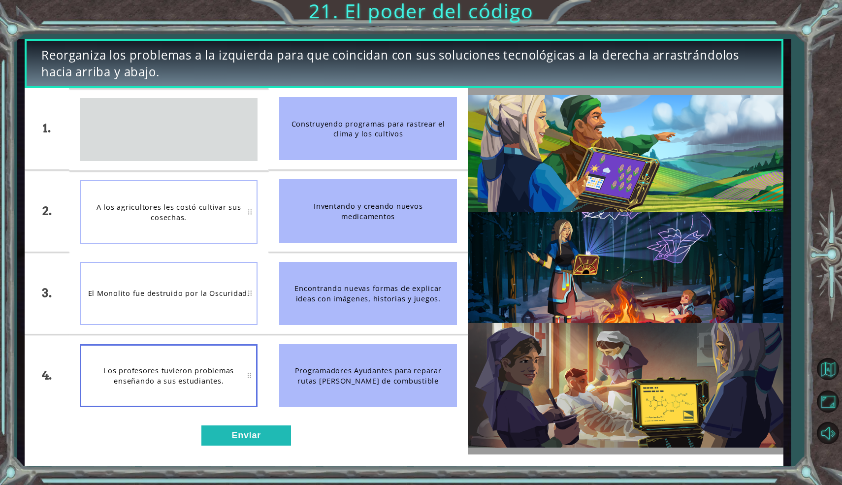
drag, startPoint x: 99, startPoint y: 138, endPoint x: 123, endPoint y: 386, distance: 249.8
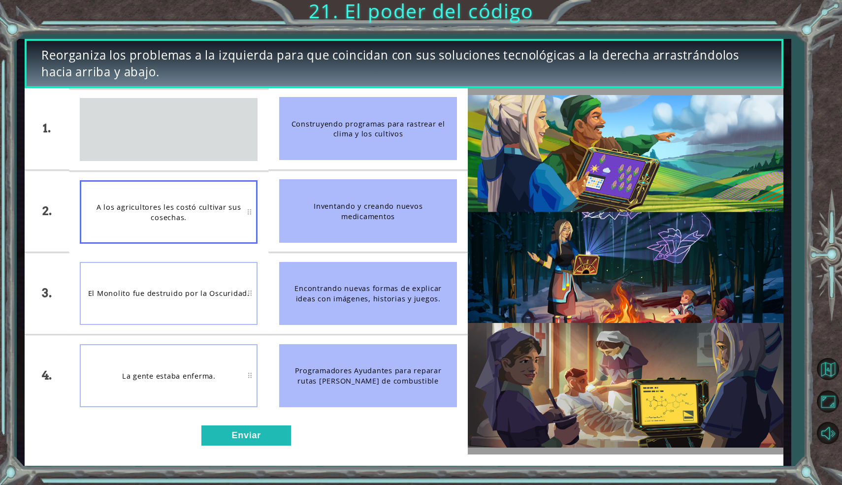
drag, startPoint x: 229, startPoint y: 150, endPoint x: 215, endPoint y: 229, distance: 80.6
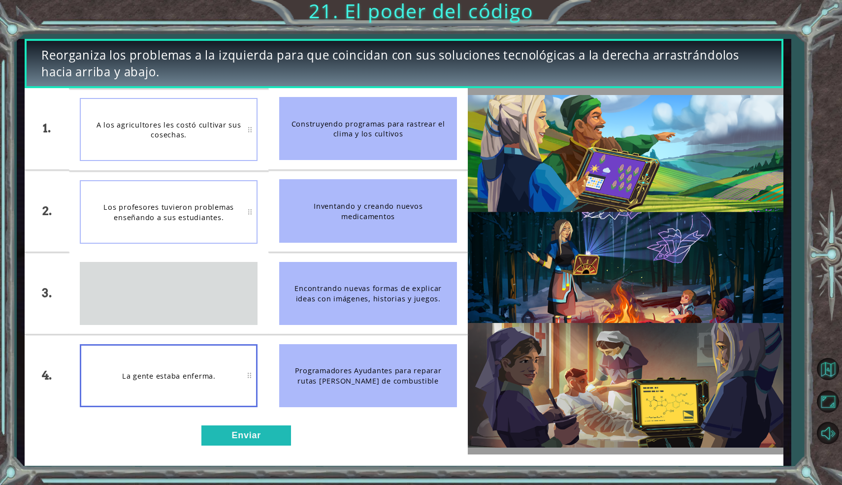
drag, startPoint x: 201, startPoint y: 302, endPoint x: 254, endPoint y: 451, distance: 157.9
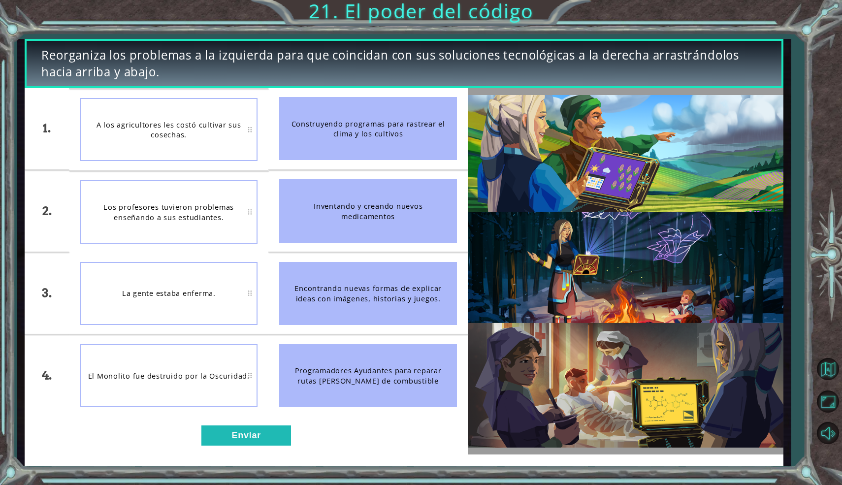
click at [254, 451] on div "1. 2. 3. 4. A los agricultores les costó cultivar sus cosechas. Los profesores …" at bounding box center [246, 271] width 443 height 367
click at [251, 436] on button "Enviar" at bounding box center [246, 435] width 90 height 20
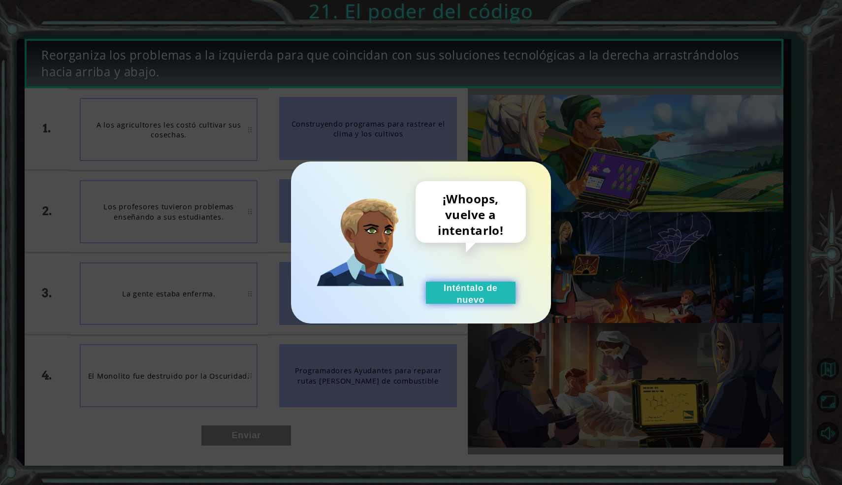
click at [430, 296] on button "Inténtalo de nuevo" at bounding box center [471, 293] width 90 height 22
